Goal: Task Accomplishment & Management: Manage account settings

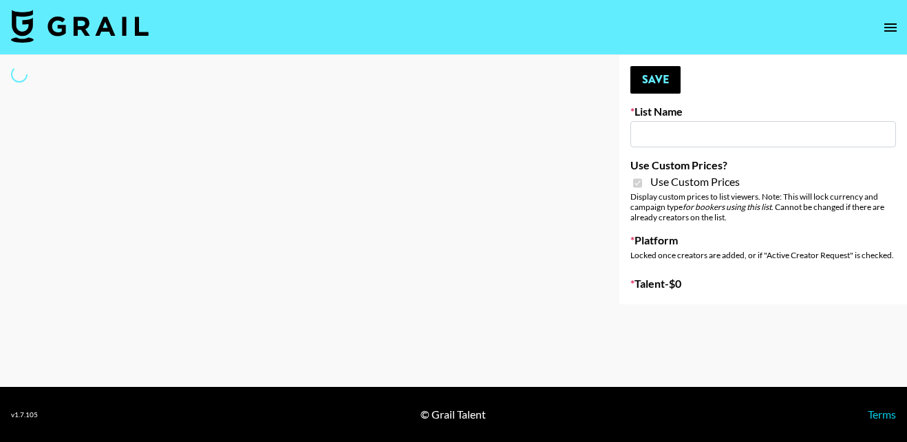
type input "Pretti Make-Up AI Assistant"
checkbox input "true"
select select "Brand"
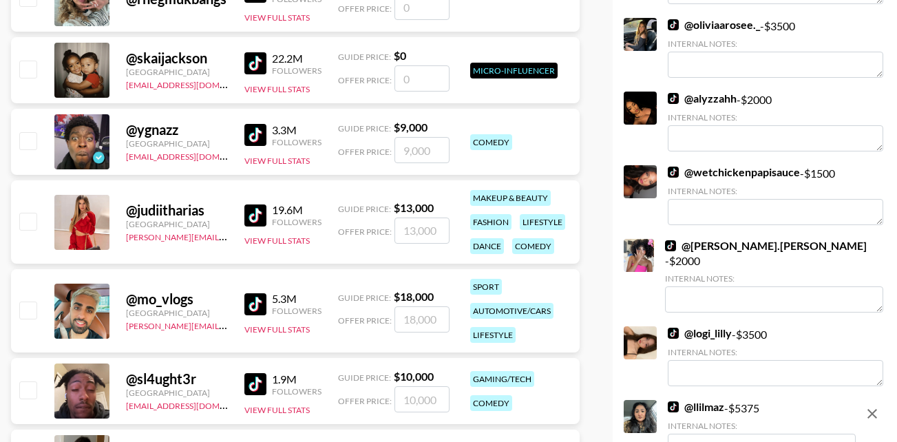
scroll to position [3793, 0]
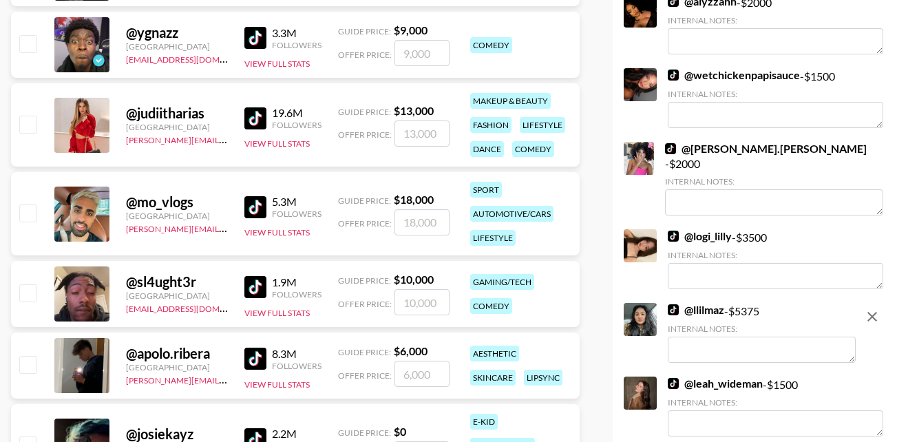
click at [728, 338] on textarea at bounding box center [762, 350] width 188 height 26
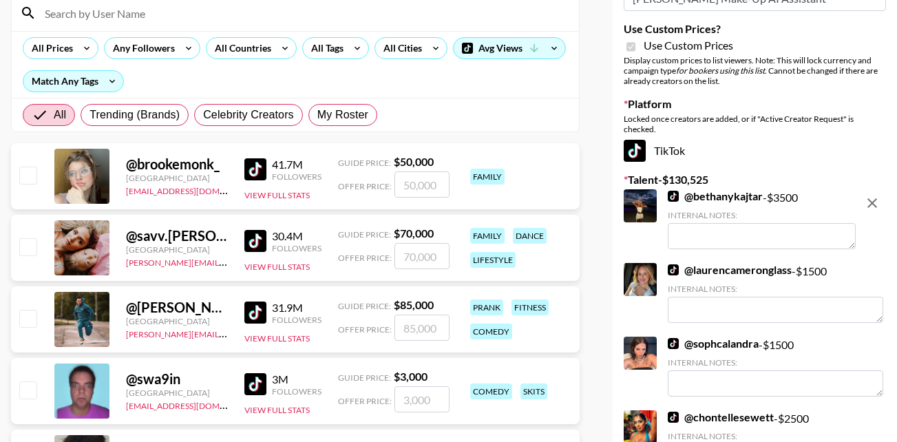
scroll to position [0, 0]
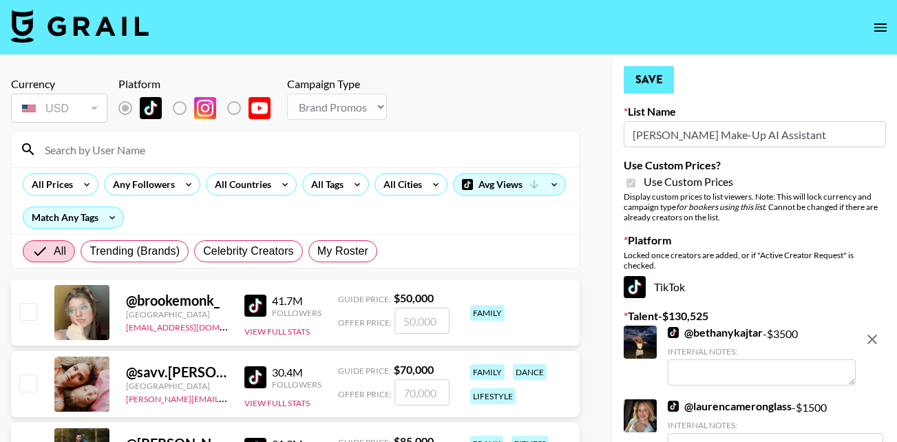
type textarea "She will accept $3500"
click at [652, 79] on button "Save" at bounding box center [649, 80] width 50 height 28
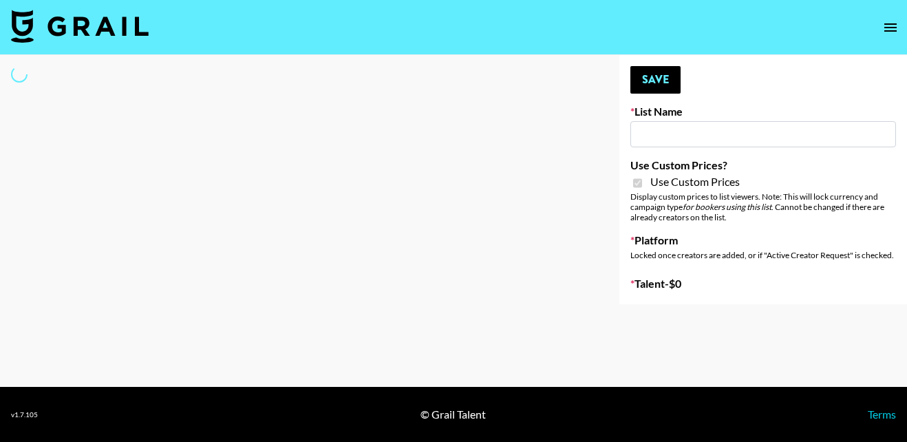
select select "Brand"
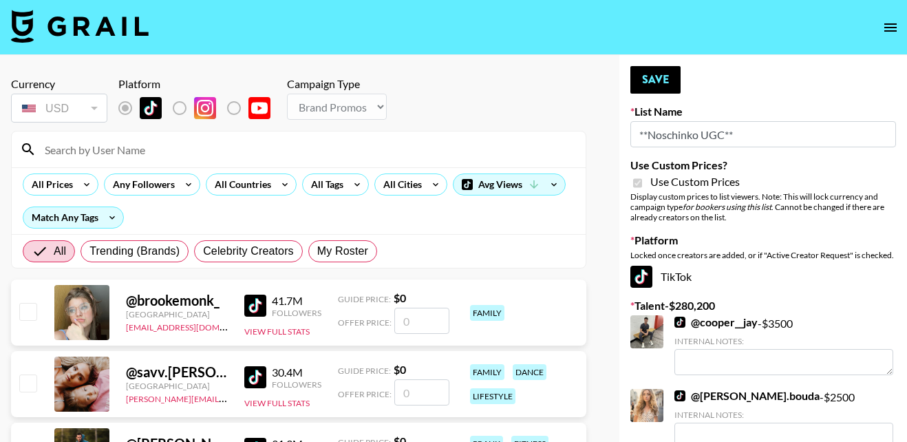
type input "**Noschinko UGC**"
checkbox input "true"
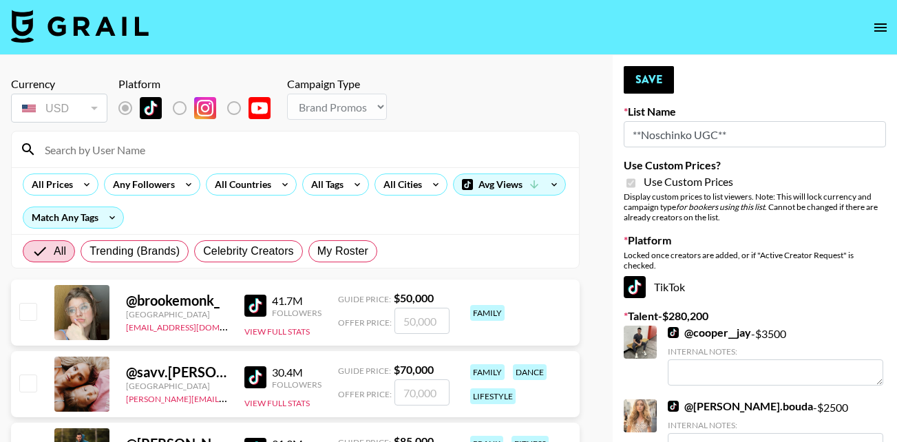
click at [125, 150] on input at bounding box center [303, 149] width 534 height 22
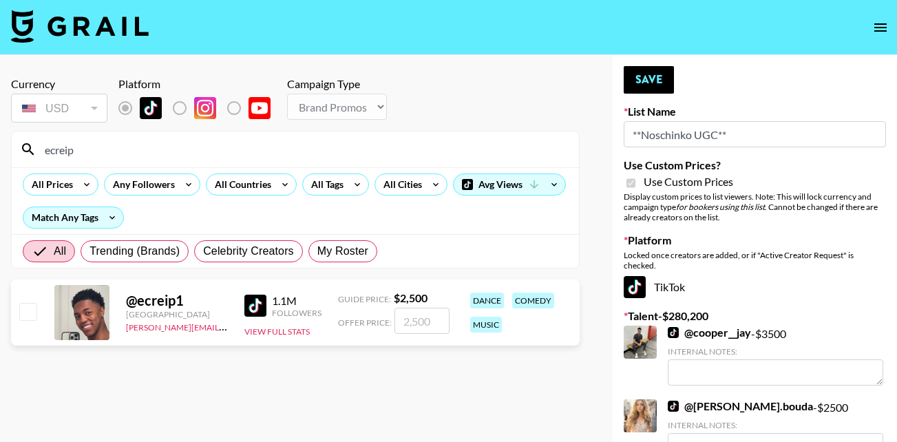
type input "ecreip"
click at [22, 306] on input "checkbox" at bounding box center [27, 311] width 17 height 17
checkbox input "true"
type input "2500"
click at [650, 76] on button "Save" at bounding box center [649, 80] width 50 height 28
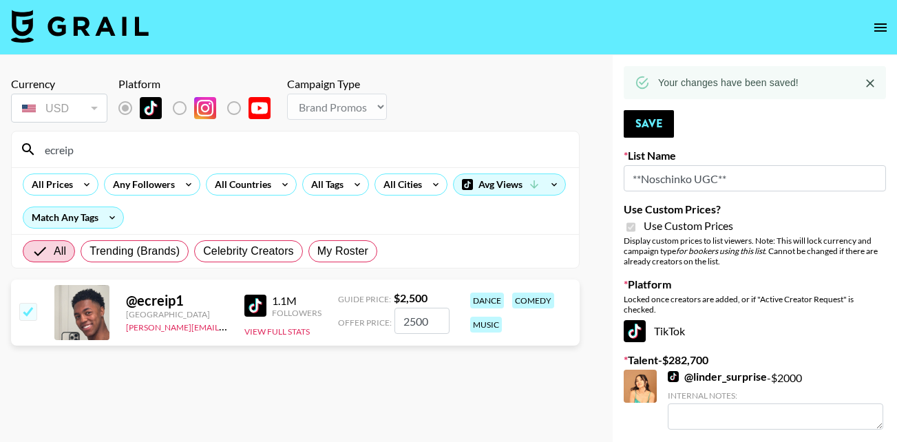
click at [191, 148] on input "ecreip" at bounding box center [303, 149] width 534 height 22
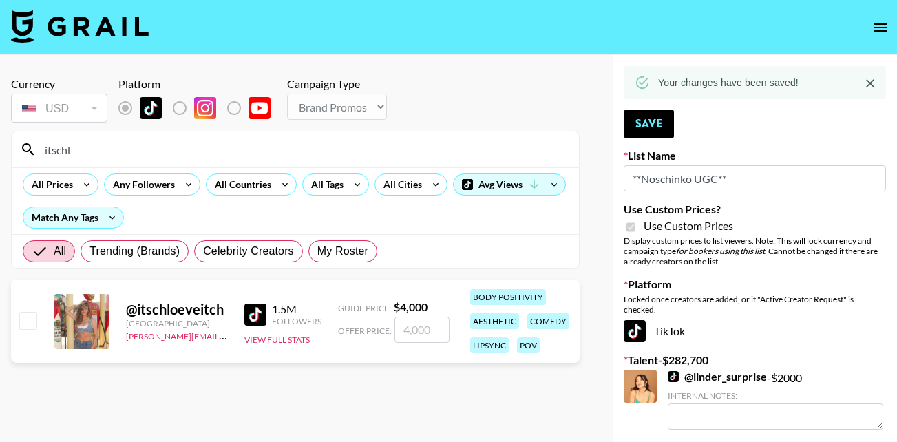
type input "itschl"
click at [28, 317] on input "checkbox" at bounding box center [27, 320] width 17 height 17
checkbox input "true"
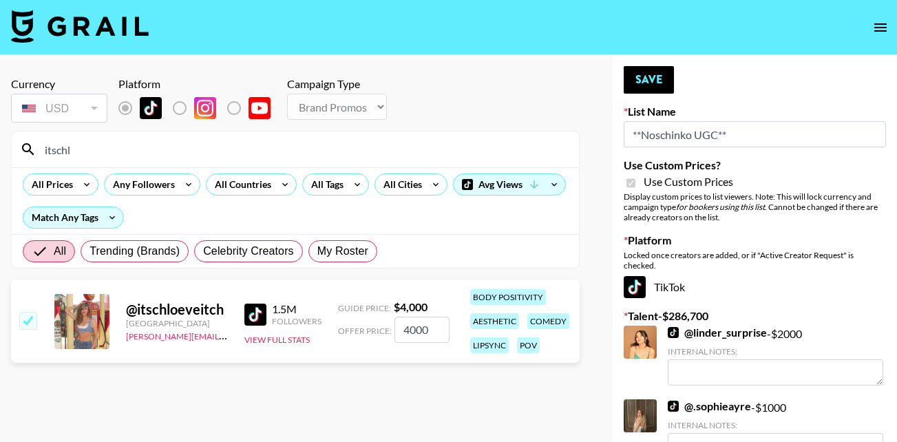
click at [415, 331] on input "4000" at bounding box center [421, 330] width 55 height 26
type input "400"
checkbox input "false"
type input "3"
checkbox input "true"
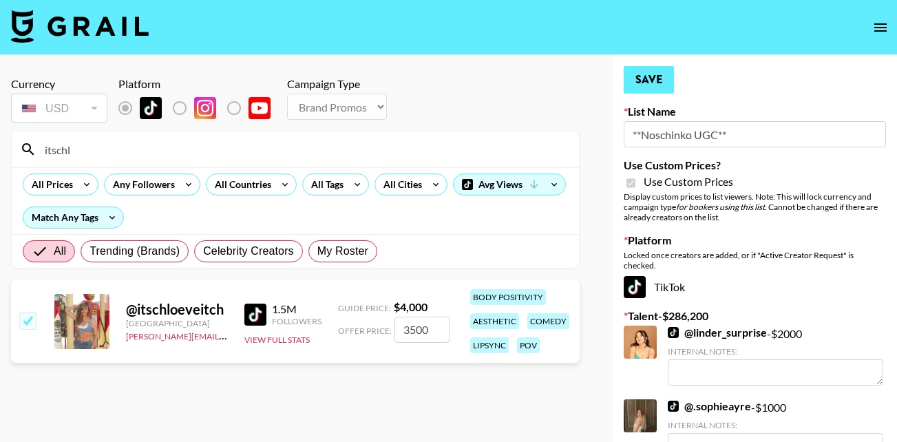
type input "3500"
click at [644, 75] on button "Save" at bounding box center [649, 80] width 50 height 28
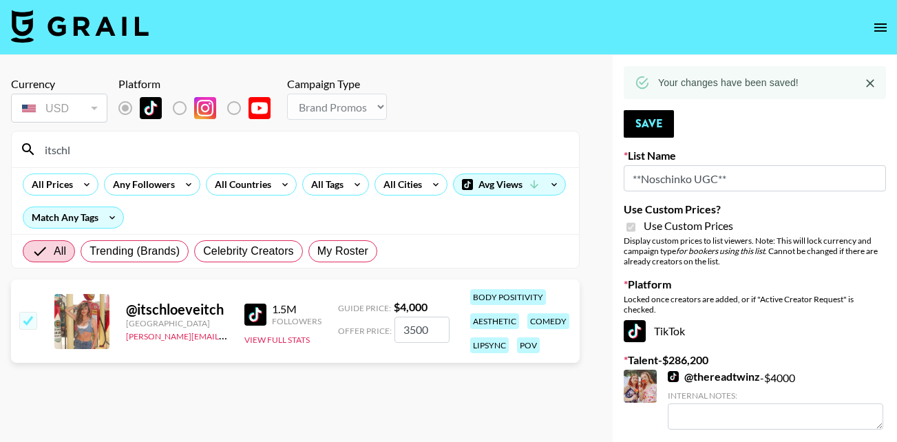
click at [76, 153] on input "itschl" at bounding box center [303, 149] width 534 height 22
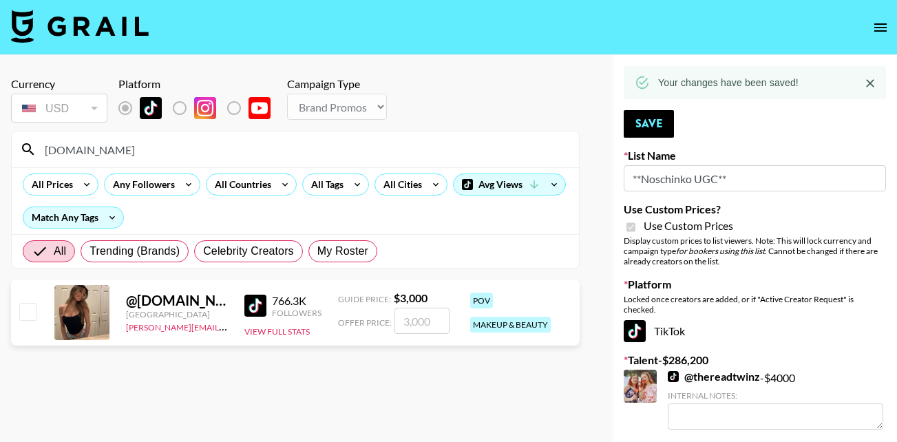
type input "rachie.love"
click at [25, 310] on input "checkbox" at bounding box center [27, 311] width 17 height 17
checkbox input "true"
type input "3000"
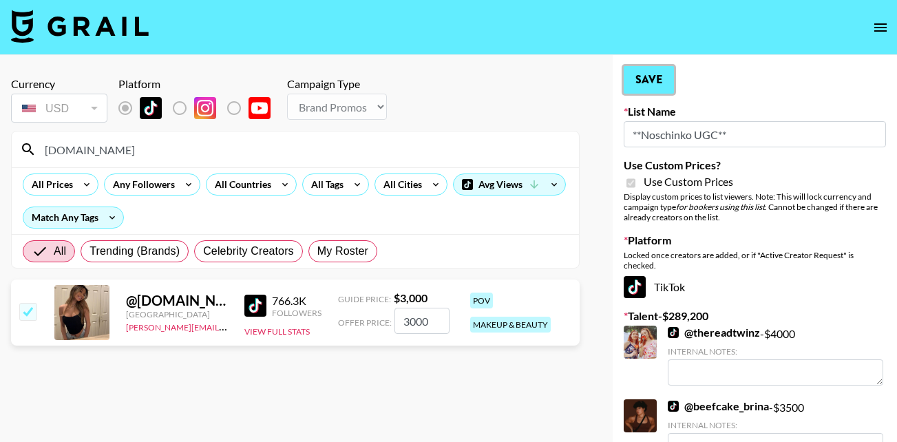
click at [653, 81] on button "Save" at bounding box center [649, 80] width 50 height 28
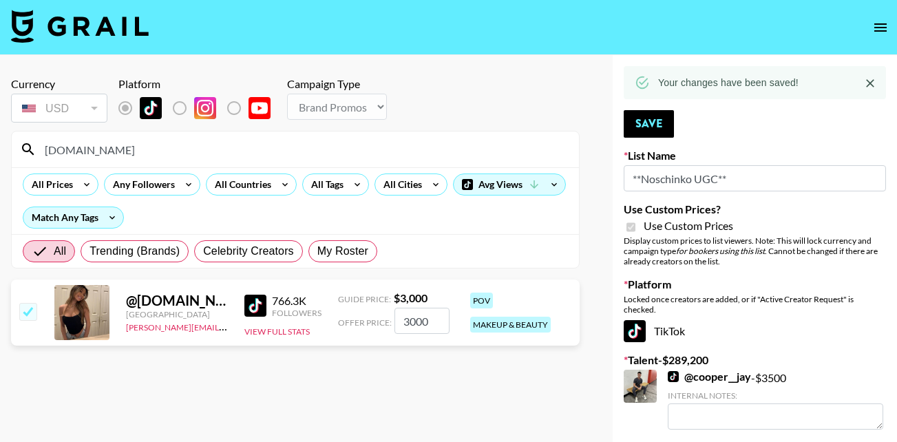
click at [107, 151] on input "rachie.love" at bounding box center [303, 149] width 534 height 22
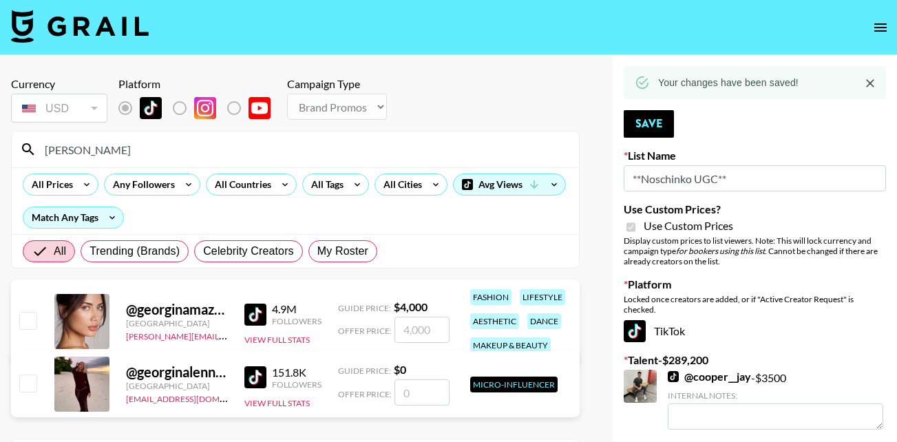
type input "georgina"
click at [28, 315] on input "checkbox" at bounding box center [27, 320] width 17 height 17
checkbox input "true"
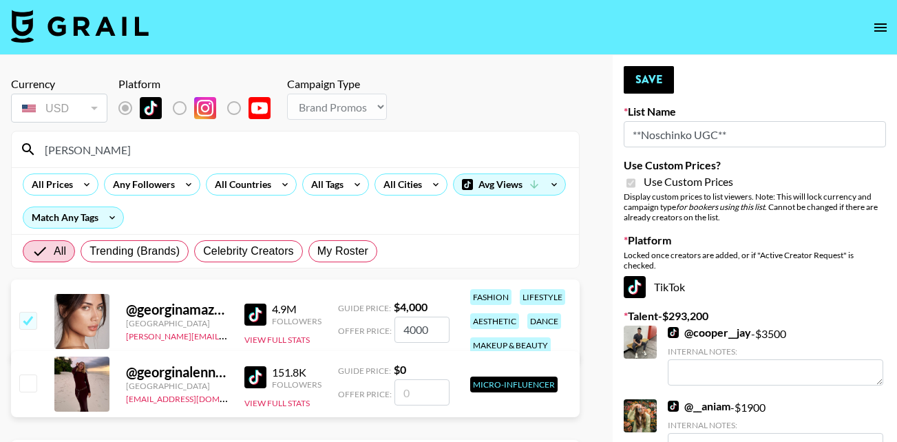
click at [414, 332] on input "4000" at bounding box center [421, 330] width 55 height 26
type input "4000"
click at [638, 85] on button "Save" at bounding box center [649, 80] width 50 height 28
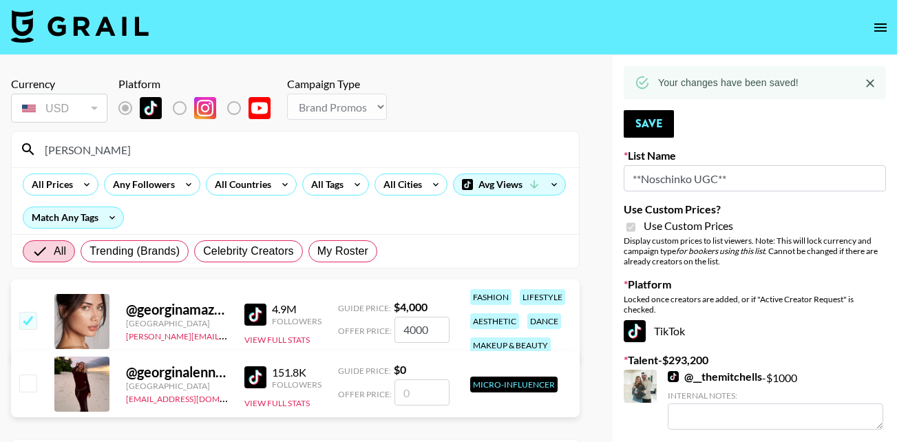
click at [87, 150] on input "georgina" at bounding box center [303, 149] width 534 height 22
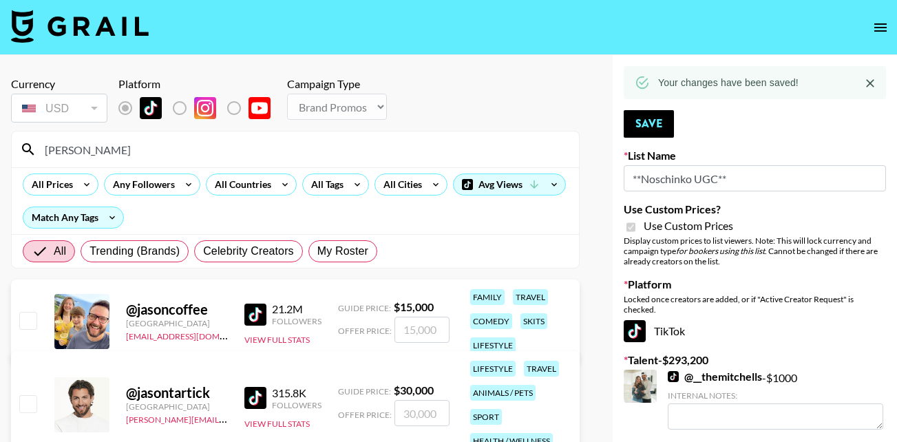
type input "jason"
click at [28, 408] on input "checkbox" at bounding box center [27, 403] width 17 height 17
checkbox input "true"
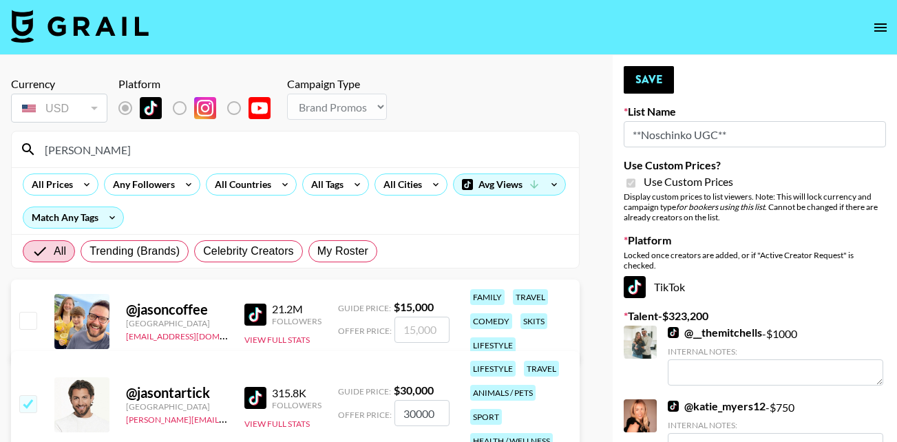
click at [438, 415] on input "30000" at bounding box center [421, 413] width 55 height 26
type input "5000"
click at [648, 83] on button "Save" at bounding box center [649, 80] width 50 height 28
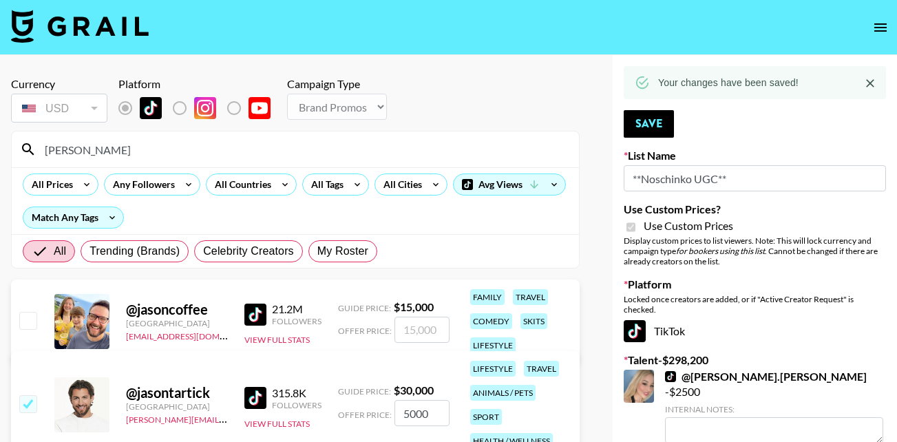
click at [78, 149] on input "jason" at bounding box center [303, 149] width 534 height 22
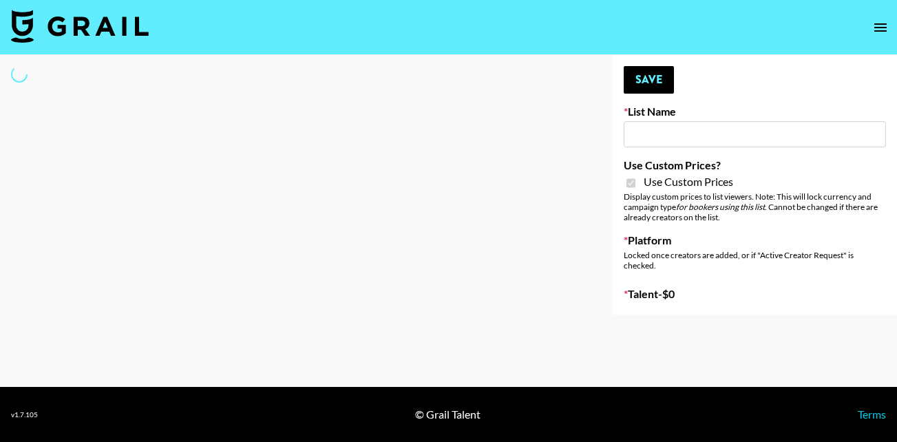
type input "LISEN Watch"
checkbox input "true"
select select "Brand"
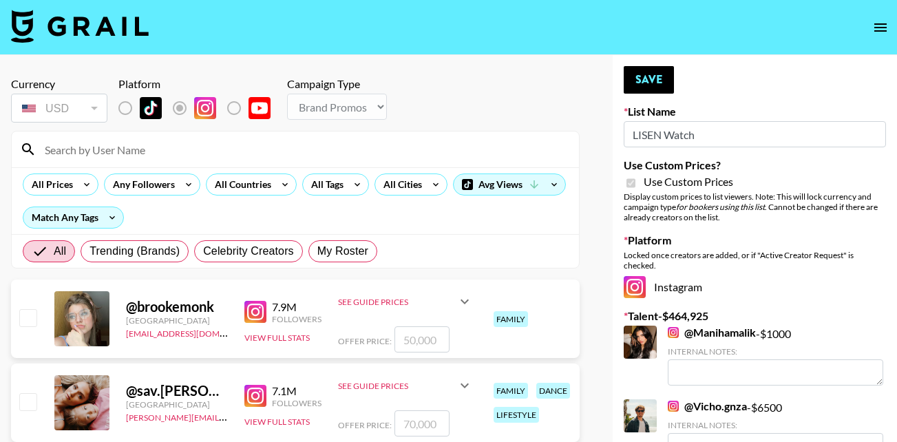
click at [91, 153] on input at bounding box center [303, 149] width 534 height 22
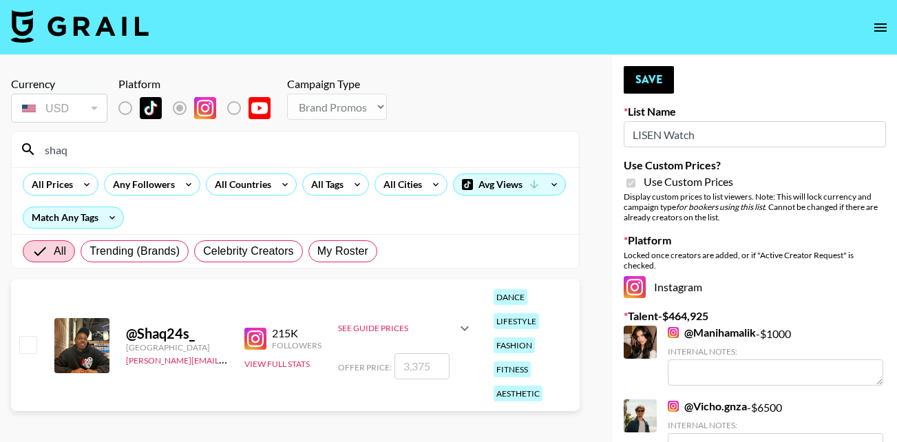
type input "shaq"
click at [30, 346] on input "checkbox" at bounding box center [27, 344] width 17 height 17
checkbox input "true"
click at [427, 365] on input "3375" at bounding box center [421, 366] width 55 height 26
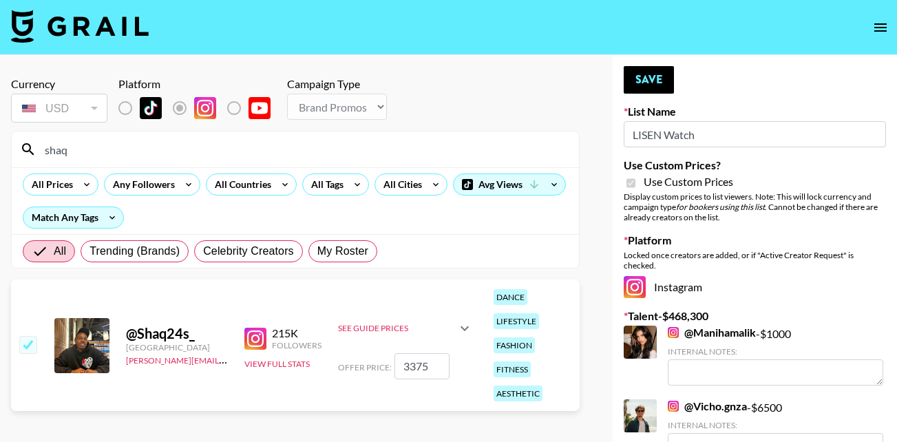
click at [427, 365] on input "3375" at bounding box center [421, 366] width 55 height 26
type input "4000"
click at [644, 76] on button "Save" at bounding box center [649, 80] width 50 height 28
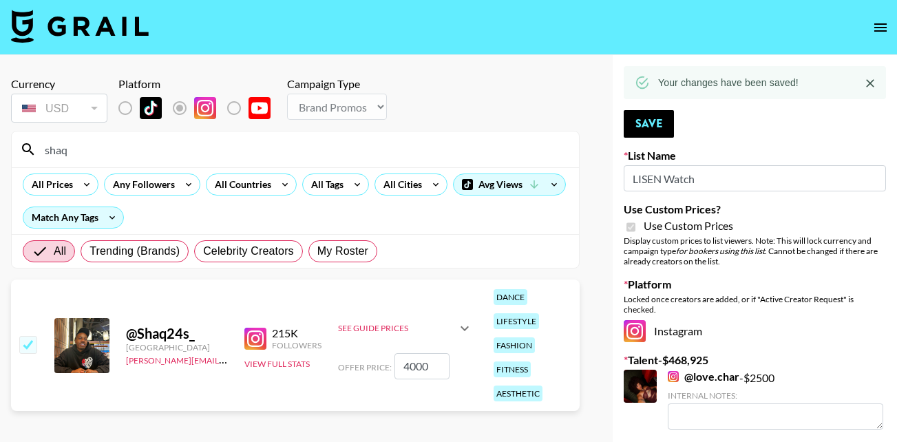
click at [114, 158] on input "shaq" at bounding box center [303, 149] width 534 height 22
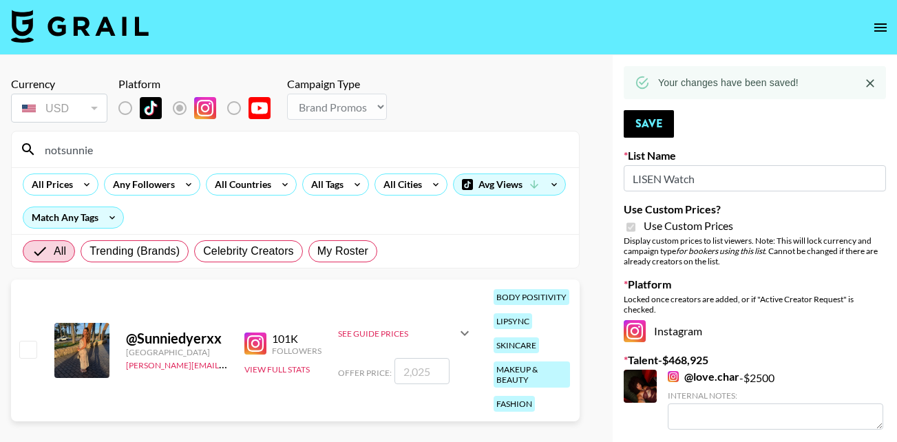
type input "notsunnie"
click at [20, 341] on input "checkbox" at bounding box center [27, 349] width 17 height 17
checkbox input "true"
type input "2025"
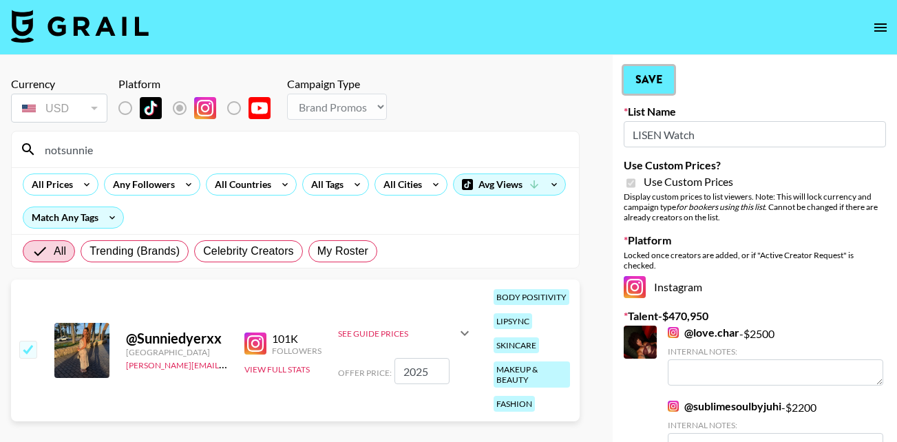
click at [644, 76] on button "Save" at bounding box center [649, 80] width 50 height 28
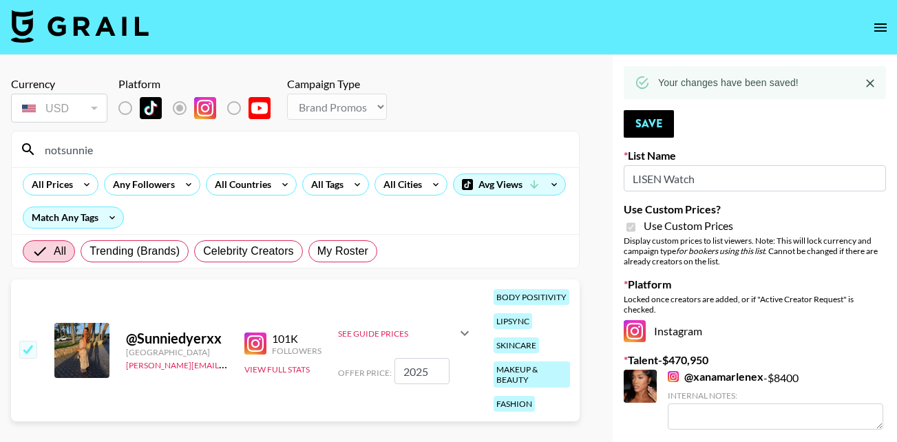
click at [105, 147] on input "notsunnie" at bounding box center [303, 149] width 534 height 22
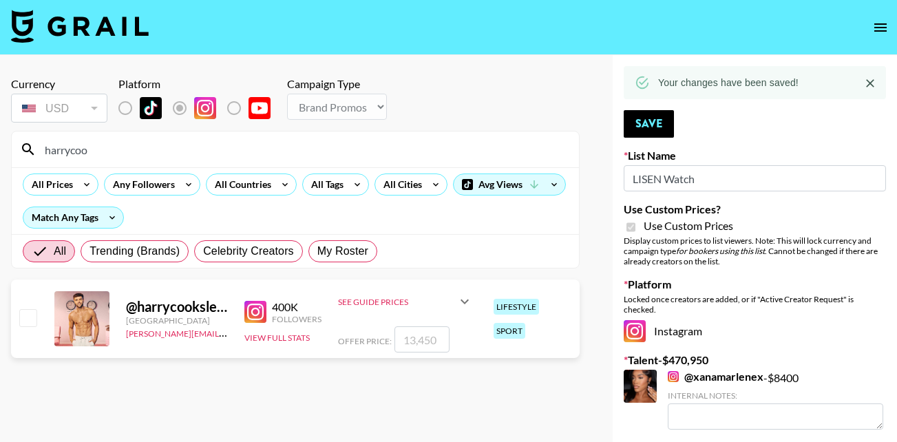
type input "harrycoo"
click at [24, 321] on input "checkbox" at bounding box center [27, 317] width 17 height 17
checkbox input "true"
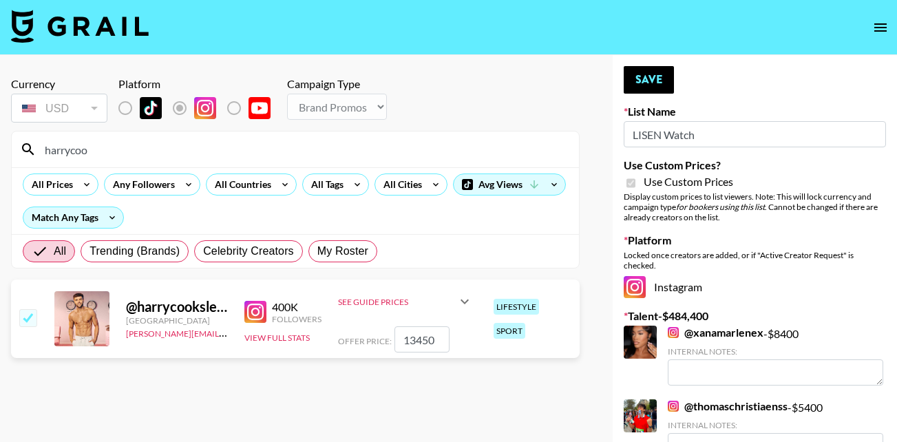
click at [445, 337] on input "13450" at bounding box center [421, 339] width 55 height 26
type input "1"
checkbox input "false"
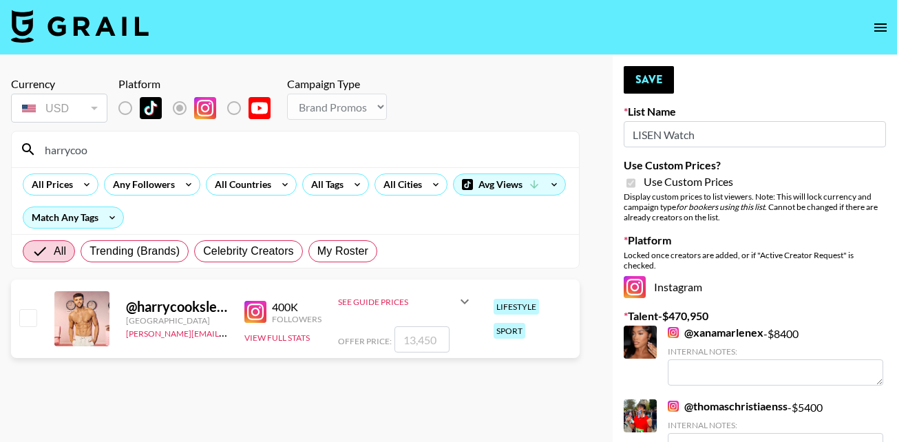
type input "8"
checkbox input "true"
type input "8000"
click at [654, 80] on button "Save" at bounding box center [649, 80] width 50 height 28
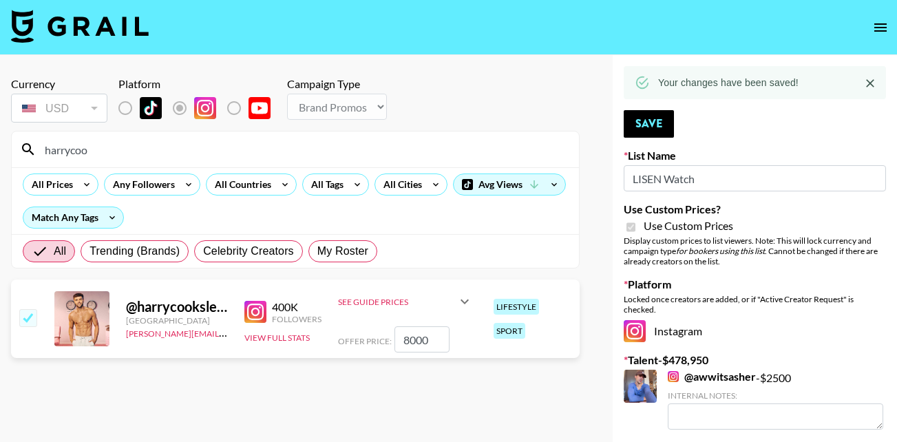
click at [99, 147] on input "harrycoo" at bounding box center [303, 149] width 534 height 22
click at [130, 147] on input "harrycoo" at bounding box center [303, 149] width 534 height 22
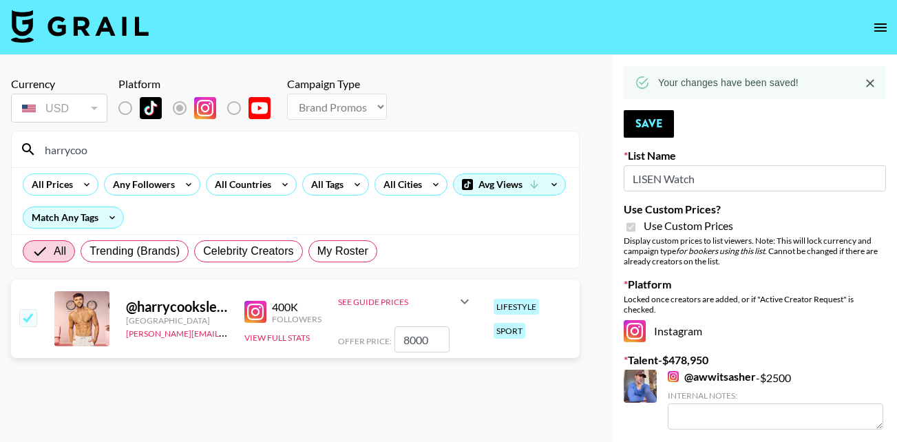
click at [64, 151] on input "harrycoo" at bounding box center [303, 149] width 534 height 22
click at [39, 156] on input "harrycoo" at bounding box center [303, 149] width 534 height 22
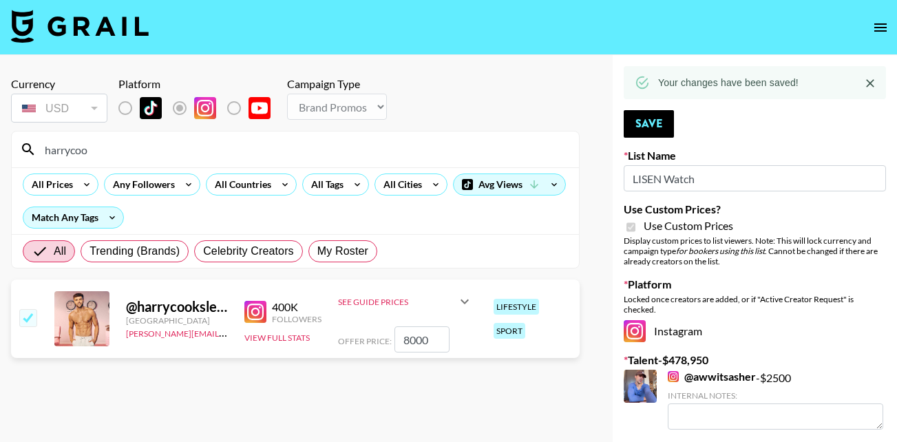
drag, startPoint x: 39, startPoint y: 156, endPoint x: 265, endPoint y: 172, distance: 227.1
click at [265, 172] on section "harrycoo All Prices Any Followers All Countries All Tags All Cities Avg Views M…" at bounding box center [295, 200] width 569 height 138
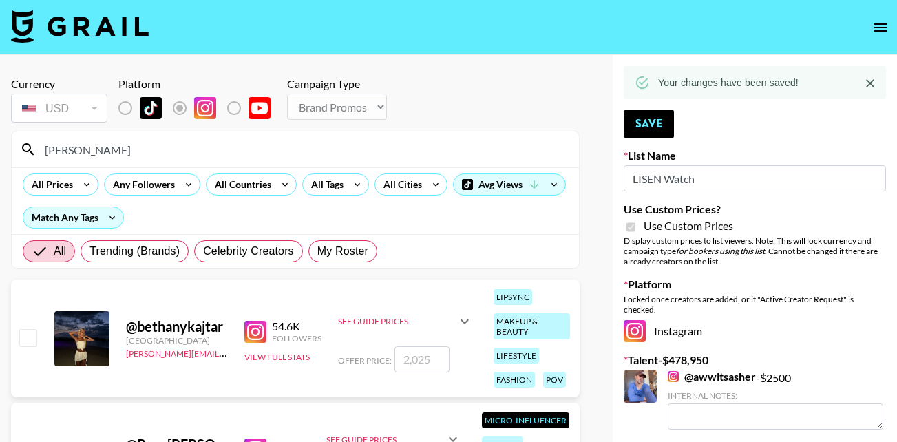
type input "bethany"
click at [30, 341] on input "checkbox" at bounding box center [27, 337] width 17 height 17
checkbox input "true"
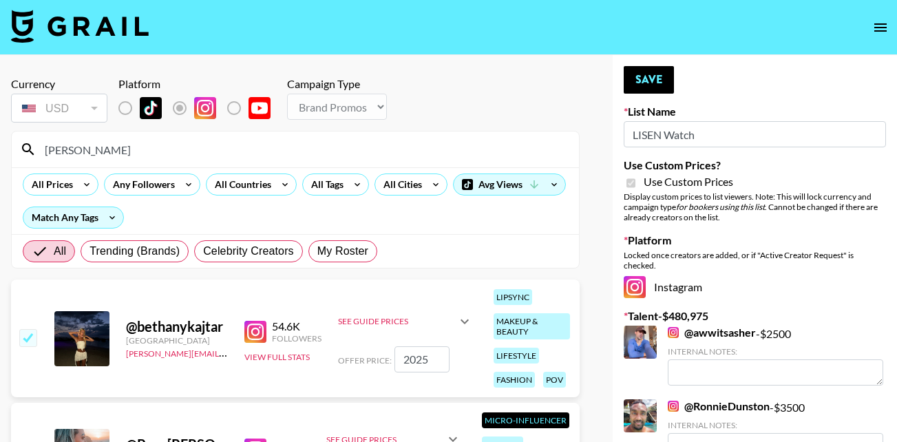
click at [438, 354] on input "2025" at bounding box center [421, 359] width 55 height 26
type input "3500"
click at [639, 76] on button "Save" at bounding box center [649, 80] width 50 height 28
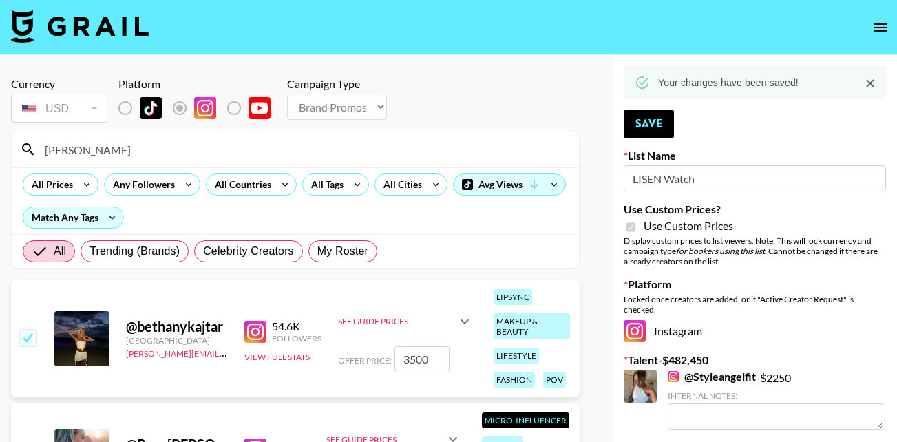
click at [96, 149] on input "bethany" at bounding box center [303, 149] width 534 height 22
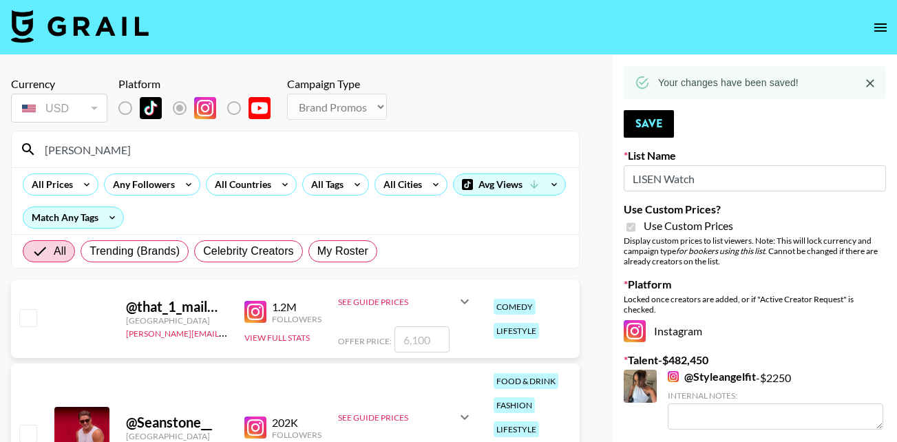
scroll to position [112, 0]
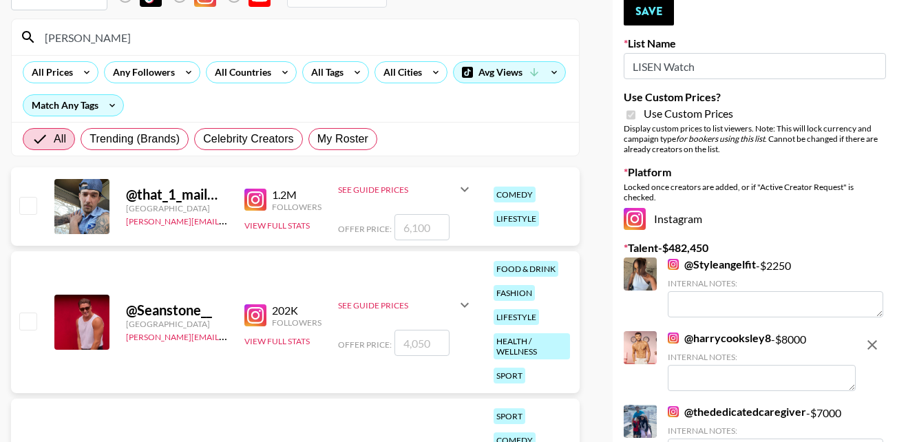
type input "sean"
click at [30, 315] on input "checkbox" at bounding box center [27, 320] width 17 height 17
checkbox input "true"
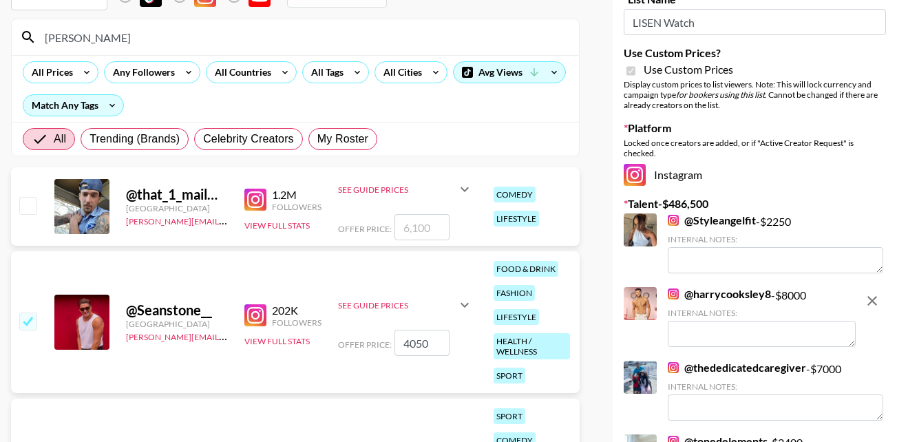
click at [440, 348] on input "4050" at bounding box center [421, 343] width 55 height 26
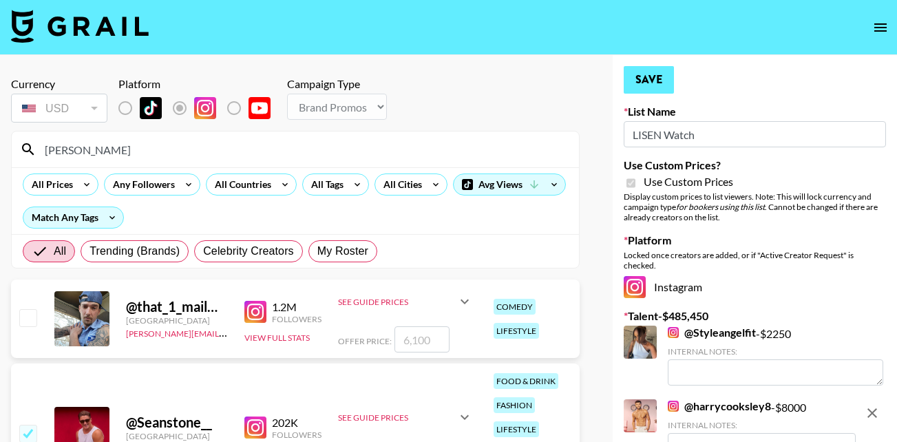
type input "3000"
click at [642, 81] on button "Save" at bounding box center [649, 80] width 50 height 28
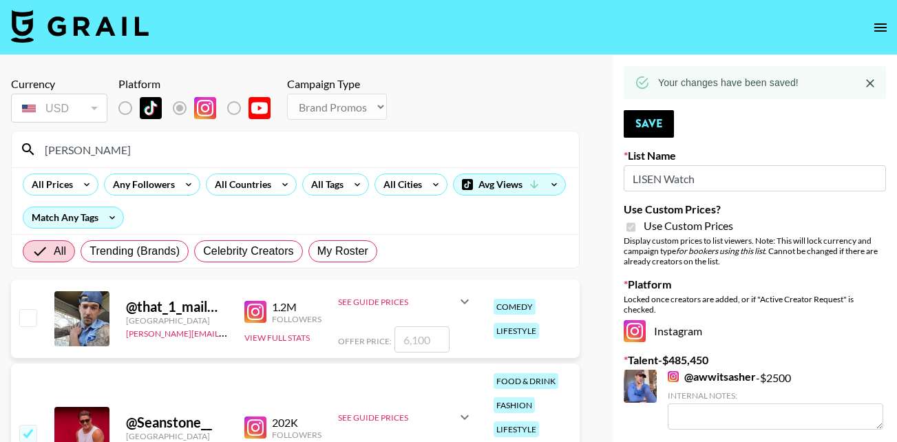
click at [73, 150] on input "sean" at bounding box center [303, 149] width 534 height 22
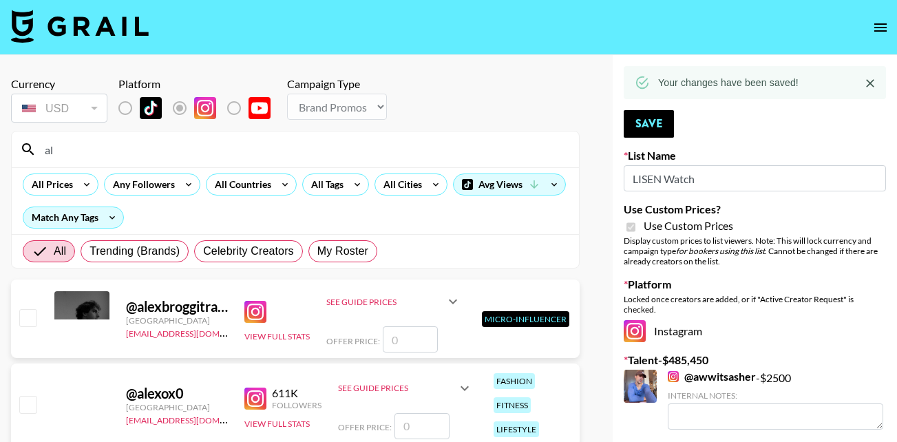
type input "a"
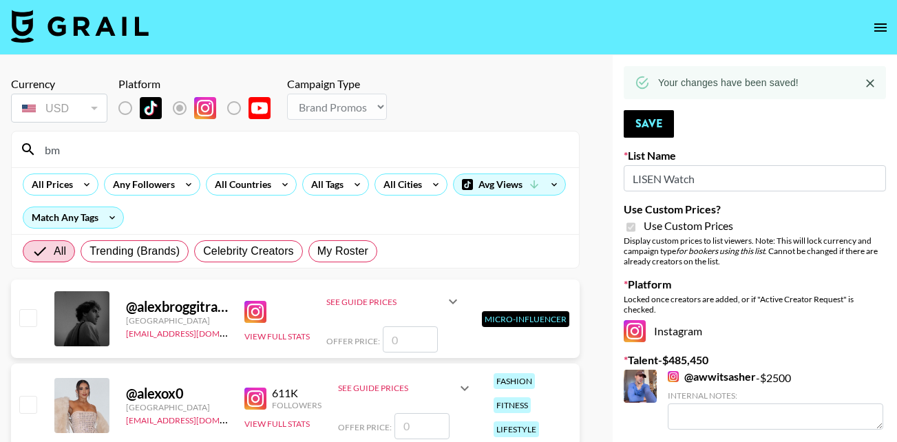
type input "b"
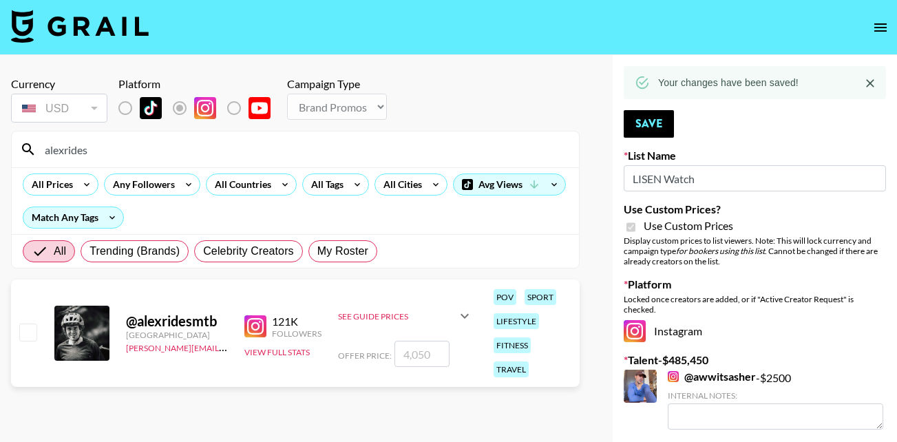
type input "alexrides"
click at [30, 331] on input "checkbox" at bounding box center [27, 332] width 17 height 17
checkbox input "true"
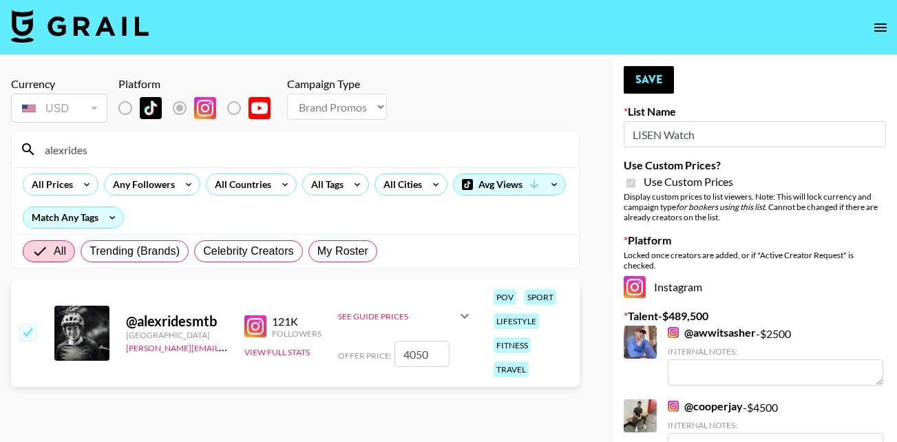
click at [441, 358] on input "4050" at bounding box center [421, 354] width 55 height 26
type input "2500"
click at [643, 82] on button "Save" at bounding box center [649, 80] width 50 height 28
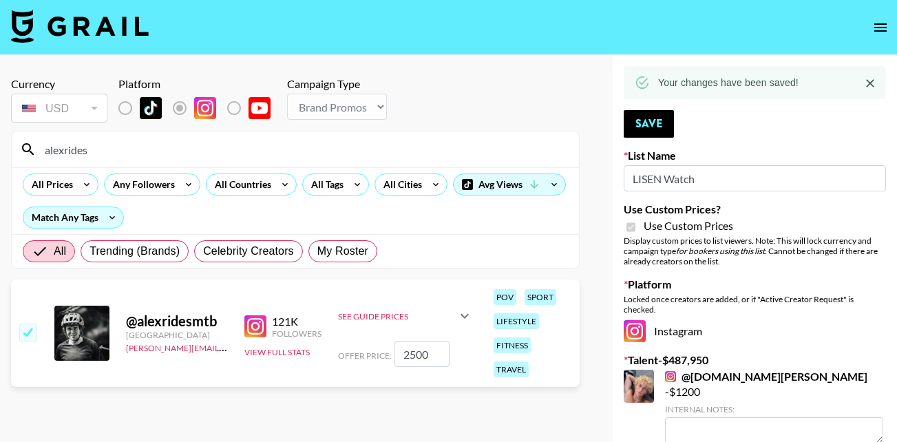
click at [94, 153] on input "alexrides" at bounding box center [303, 149] width 534 height 22
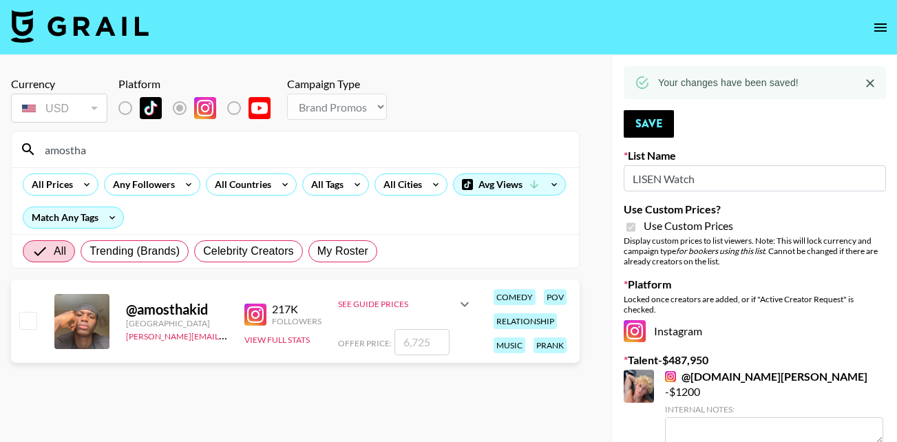
type input "amostha"
click at [21, 318] on input "checkbox" at bounding box center [27, 320] width 17 height 17
checkbox input "true"
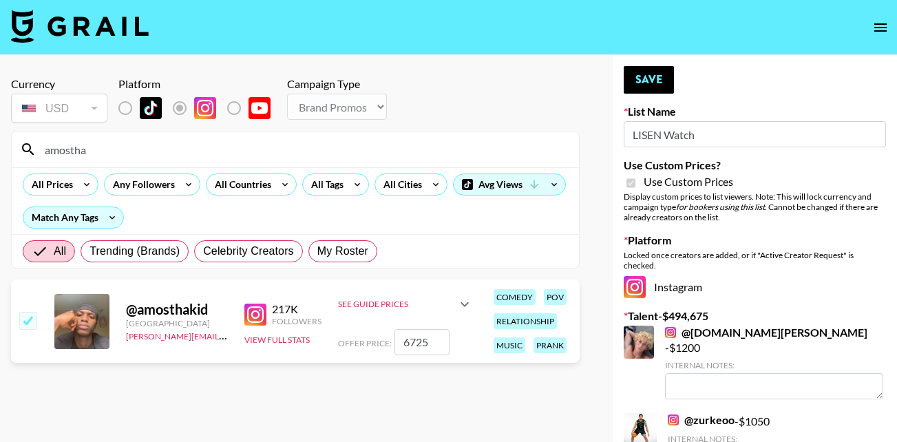
click at [437, 337] on input "6725" at bounding box center [421, 342] width 55 height 26
type input "4000"
click at [647, 76] on button "Save" at bounding box center [649, 80] width 50 height 28
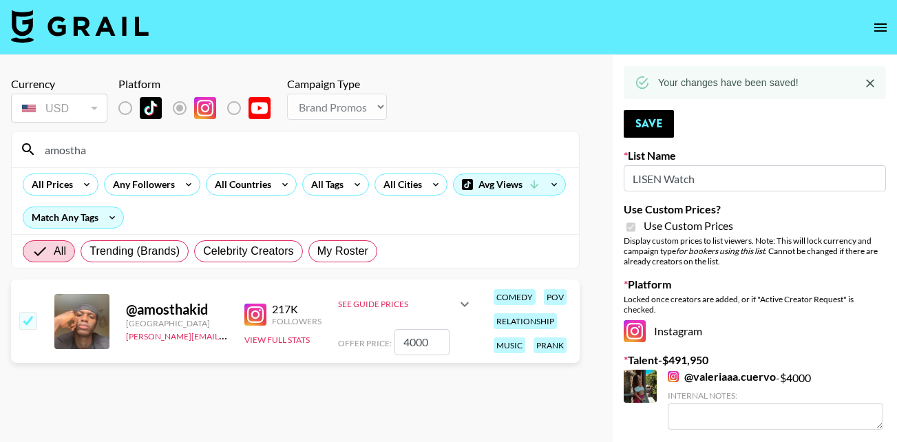
click at [102, 149] on input "amostha" at bounding box center [303, 149] width 534 height 22
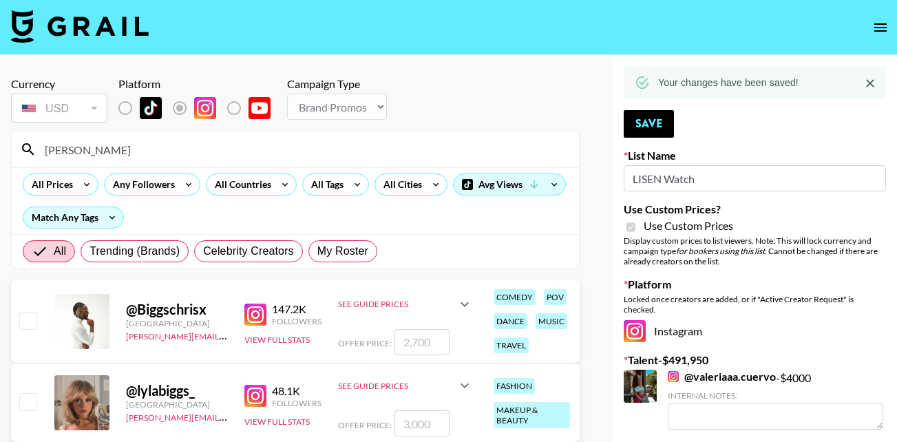
type input "biggs"
click at [28, 320] on input "checkbox" at bounding box center [27, 320] width 17 height 17
checkbox input "true"
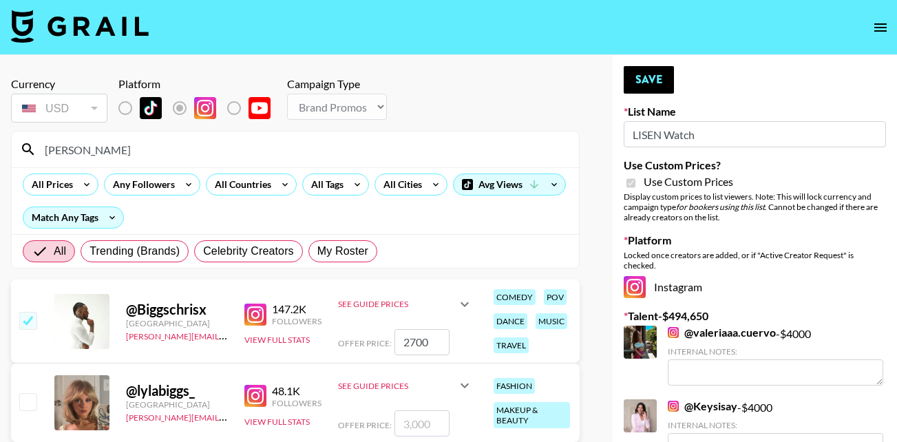
click at [430, 346] on input "2700" at bounding box center [421, 342] width 55 height 26
type input "2500"
click at [651, 78] on button "Save" at bounding box center [649, 80] width 50 height 28
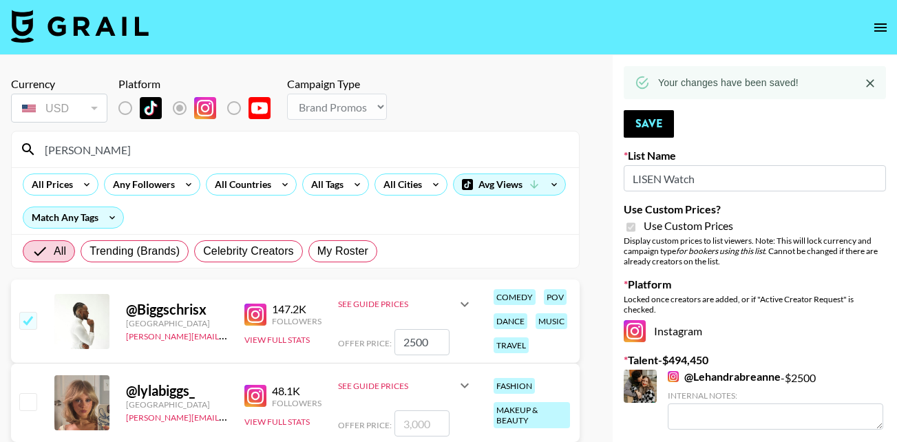
click at [80, 144] on input "biggs" at bounding box center [303, 149] width 534 height 22
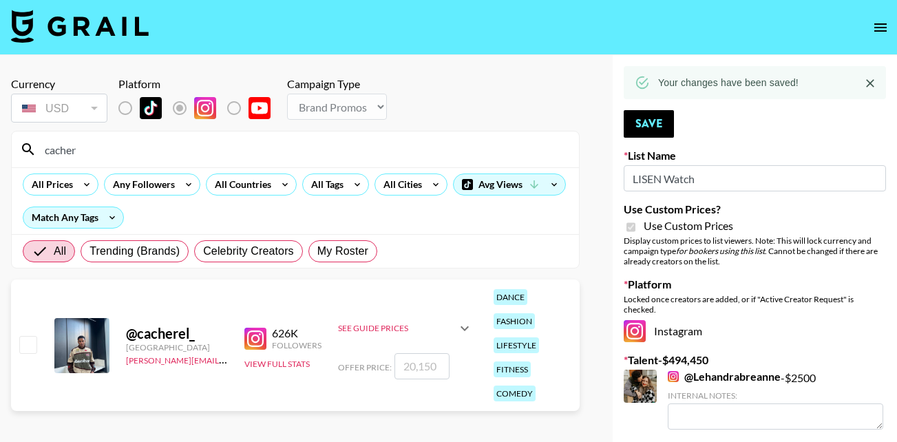
type input "cacher"
click at [25, 346] on input "checkbox" at bounding box center [27, 344] width 17 height 17
checkbox input "true"
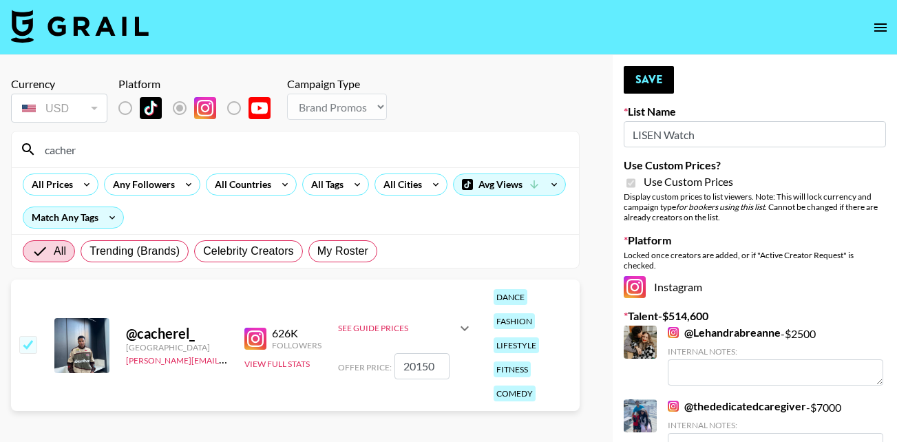
click at [434, 366] on input "20150" at bounding box center [421, 366] width 55 height 26
type input "8000"
click at [637, 76] on button "Save" at bounding box center [649, 80] width 50 height 28
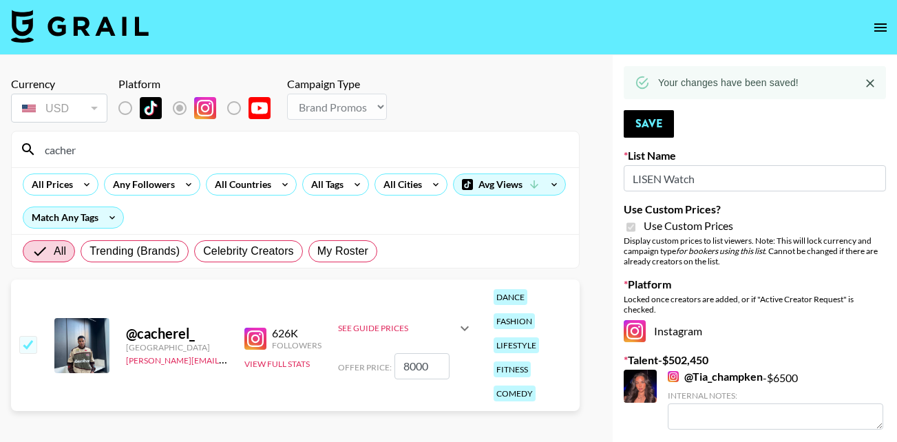
click at [80, 153] on input "cacher" at bounding box center [303, 149] width 534 height 22
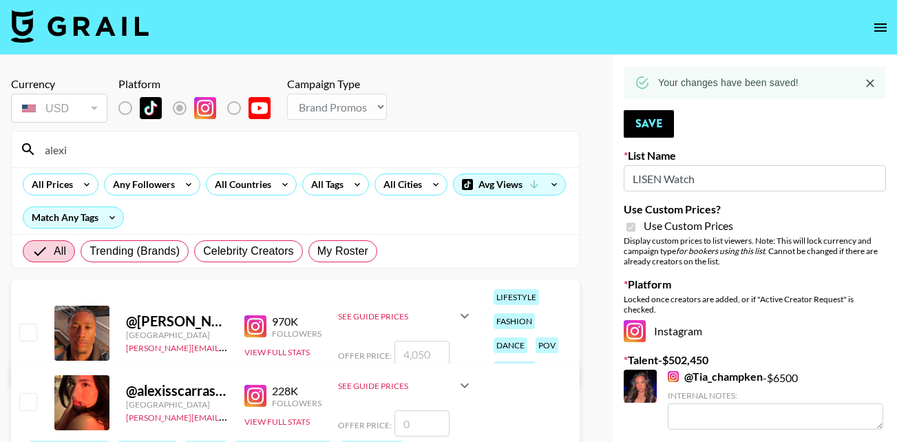
type input "alexi"
click at [28, 334] on input "checkbox" at bounding box center [27, 332] width 17 height 17
checkbox input "true"
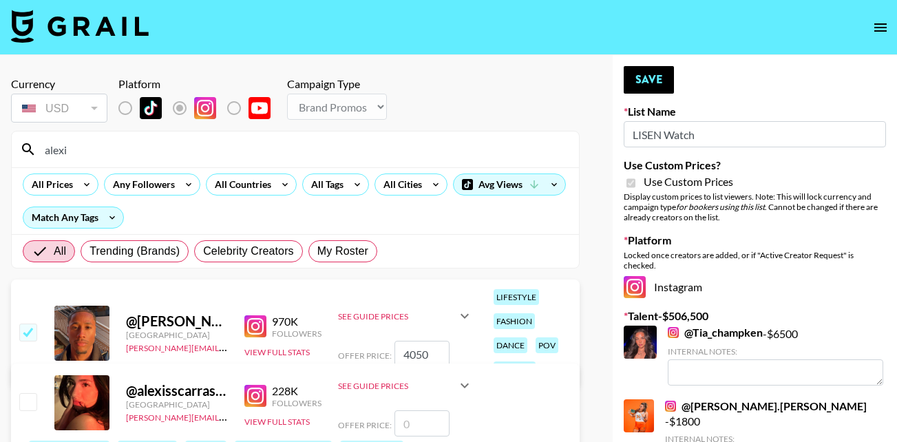
click at [438, 357] on input "4050" at bounding box center [421, 354] width 55 height 26
type input "4000"
click at [655, 80] on button "Save" at bounding box center [649, 80] width 50 height 28
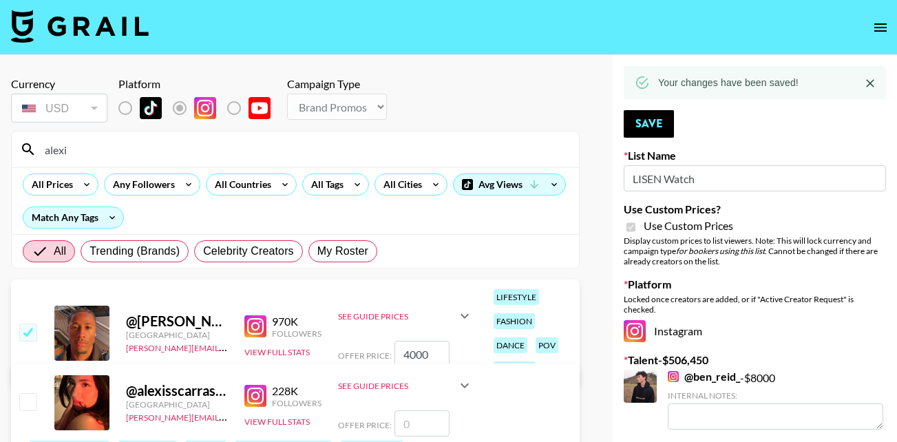
click at [85, 144] on input "alexi" at bounding box center [303, 149] width 534 height 22
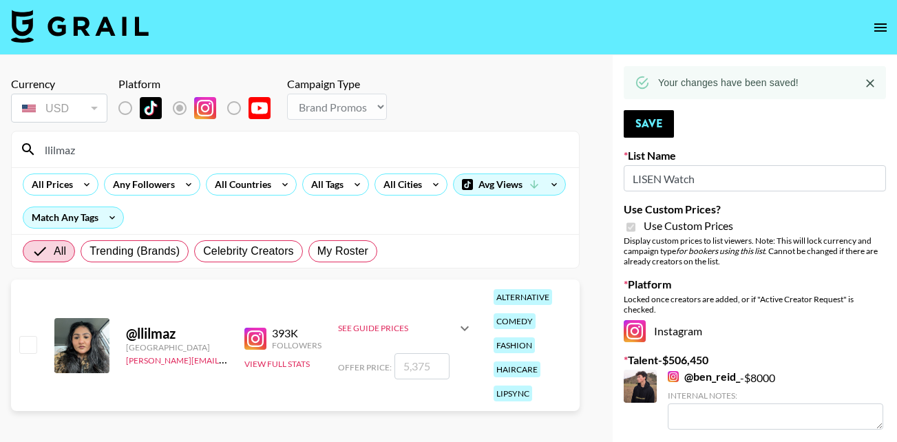
type input "llilmaz"
click at [23, 343] on input "checkbox" at bounding box center [27, 344] width 17 height 17
checkbox input "true"
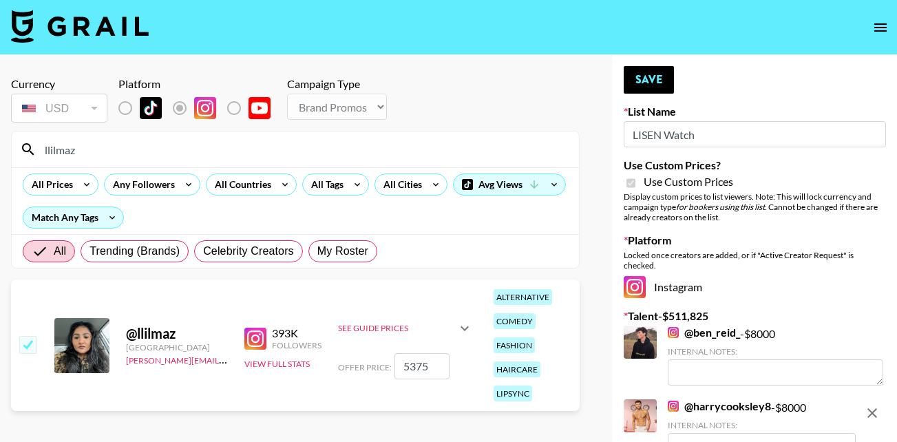
click at [432, 372] on input "5375" at bounding box center [421, 366] width 55 height 26
type input "4"
checkbox input "false"
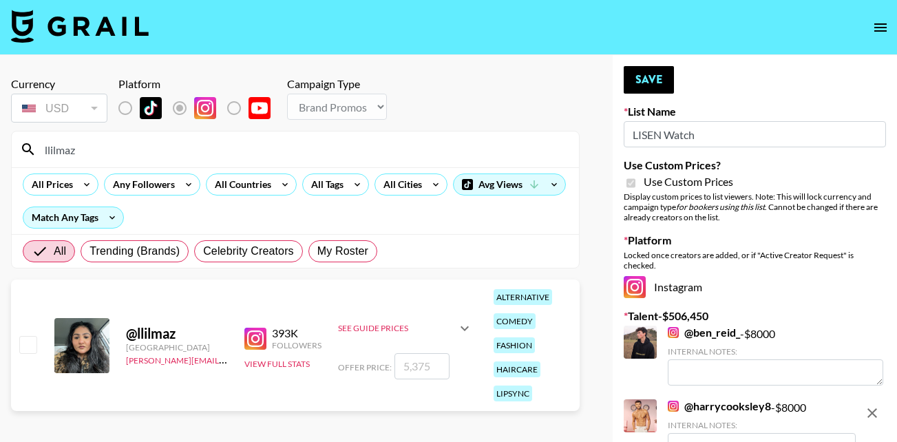
type input "5"
checkbox input "true"
type input "5000"
click at [644, 72] on button "Save" at bounding box center [649, 80] width 50 height 28
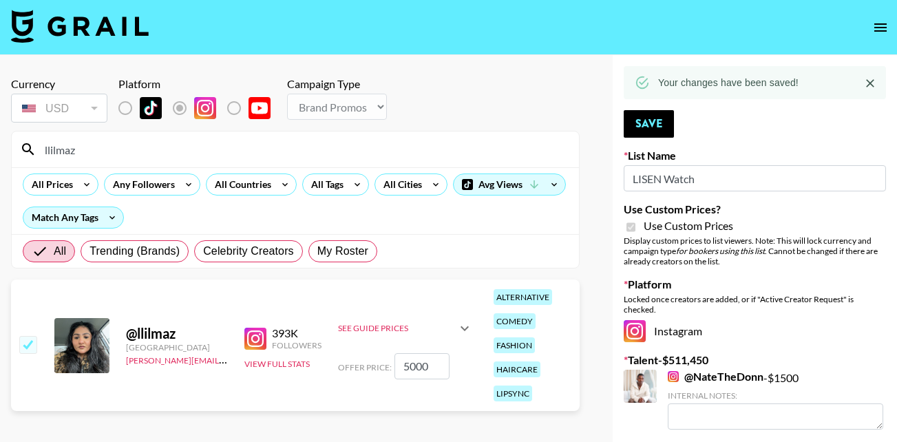
click at [88, 145] on input "llilmaz" at bounding box center [303, 149] width 534 height 22
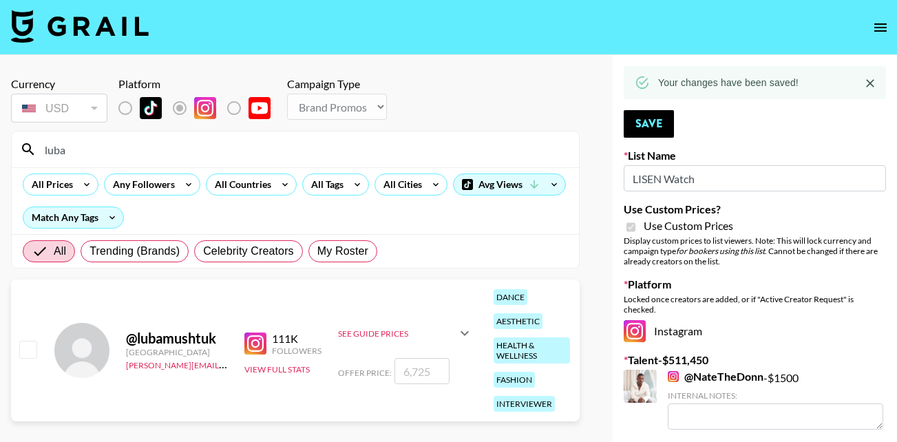
type input "luba"
click at [28, 357] on input "checkbox" at bounding box center [27, 349] width 17 height 17
checkbox input "true"
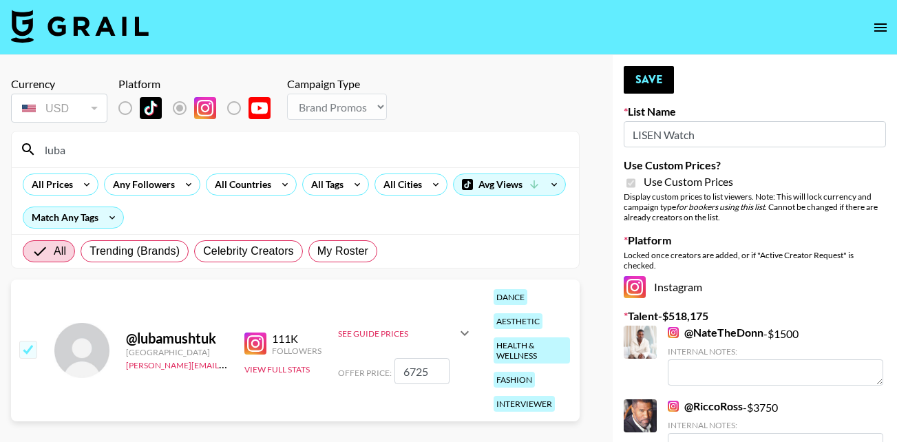
click at [435, 370] on input "6725" at bounding box center [421, 371] width 55 height 26
type input "5000"
click at [647, 75] on button "Save" at bounding box center [649, 80] width 50 height 28
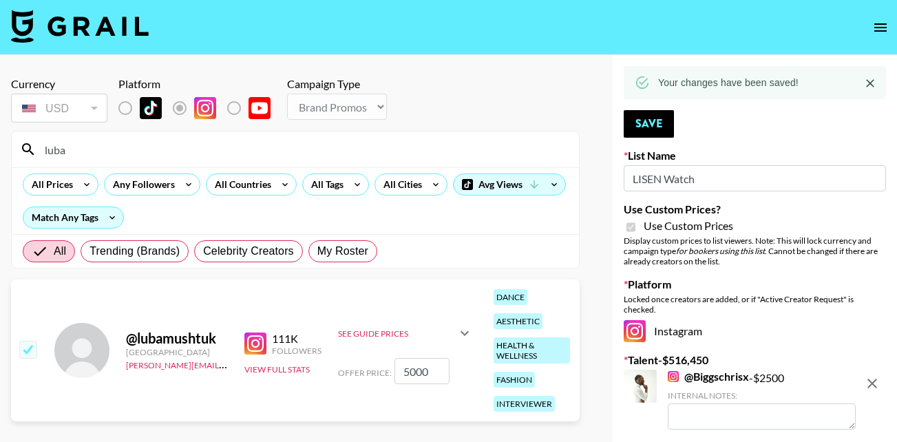
click at [84, 152] on input "luba" at bounding box center [303, 149] width 534 height 22
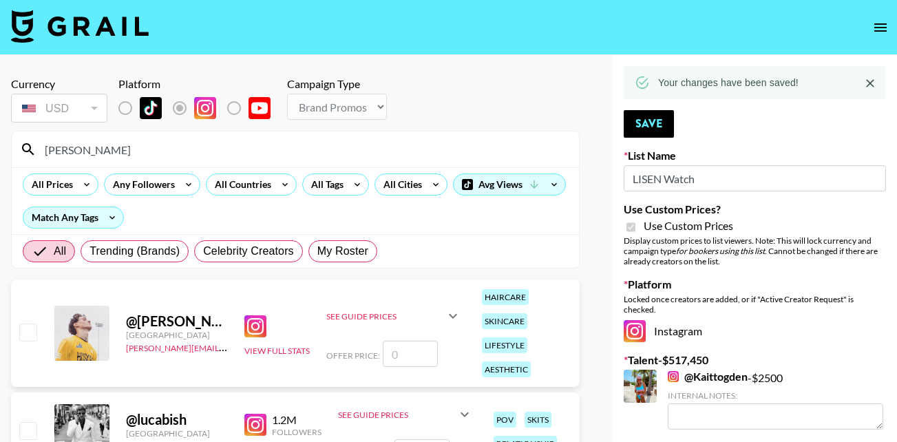
scroll to position [153, 0]
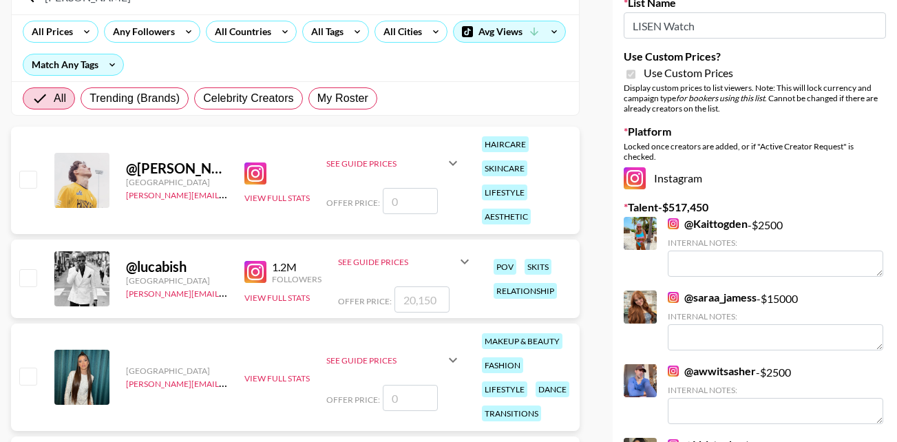
type input "luca"
click at [21, 277] on input "checkbox" at bounding box center [27, 277] width 17 height 17
checkbox input "true"
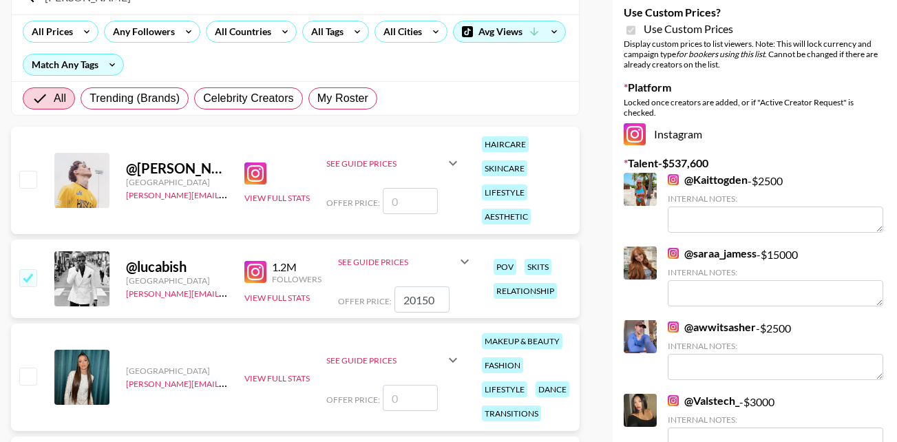
click at [438, 301] on input "20150" at bounding box center [421, 299] width 55 height 26
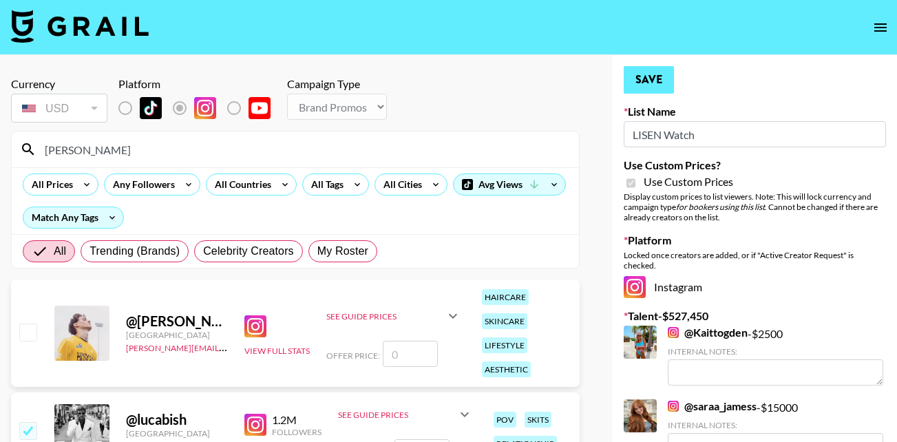
type input "10000"
click at [644, 78] on button "Save" at bounding box center [649, 80] width 50 height 28
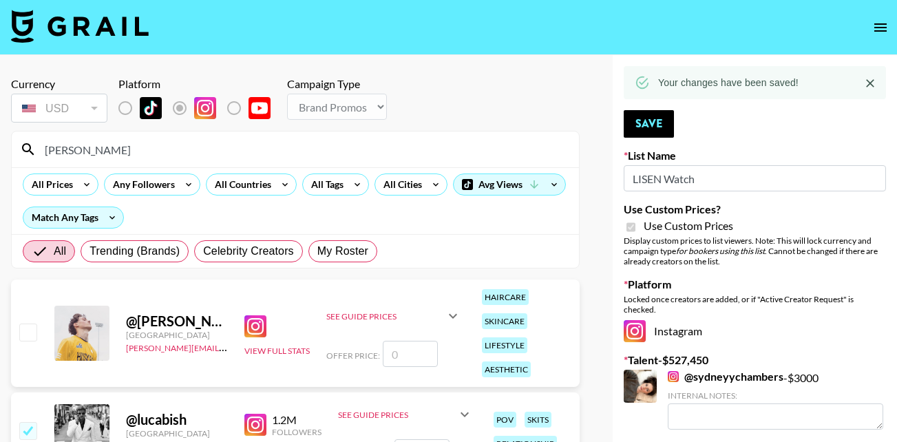
click at [83, 154] on input "luca" at bounding box center [303, 149] width 534 height 22
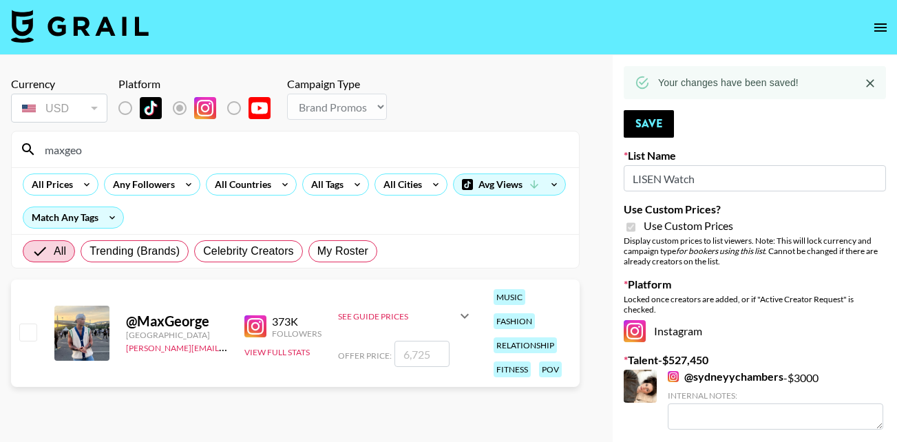
type input "maxgeo"
click at [30, 332] on input "checkbox" at bounding box center [27, 332] width 17 height 17
checkbox input "true"
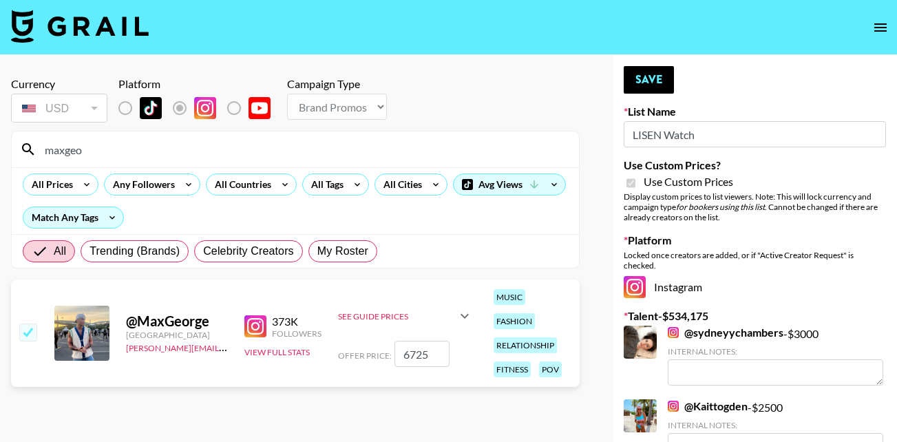
click at [441, 353] on input "6725" at bounding box center [421, 354] width 55 height 26
type input "5000"
click at [648, 81] on button "Save" at bounding box center [649, 80] width 50 height 28
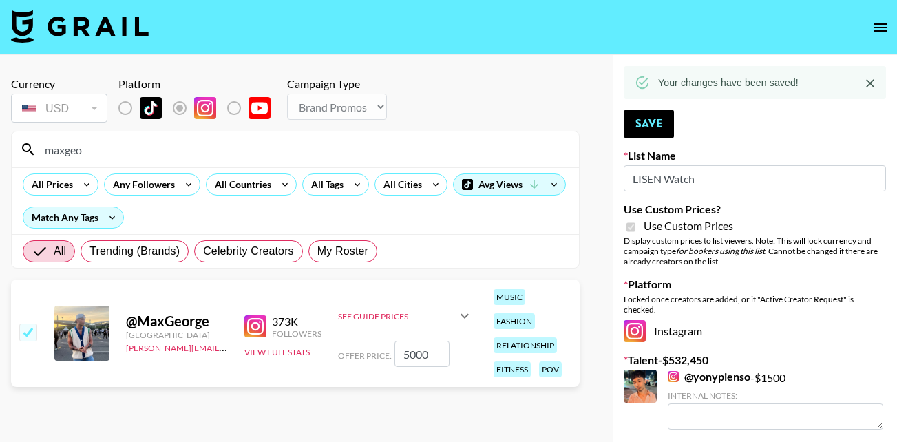
click at [91, 142] on input "maxgeo" at bounding box center [303, 149] width 534 height 22
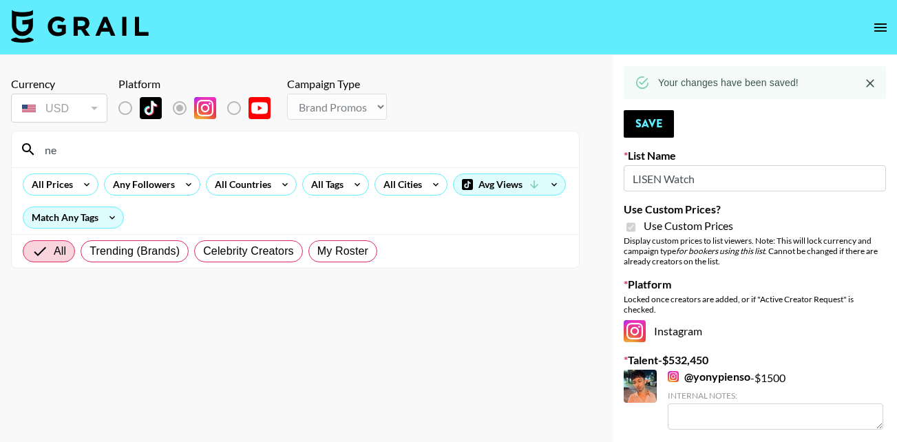
type input "n"
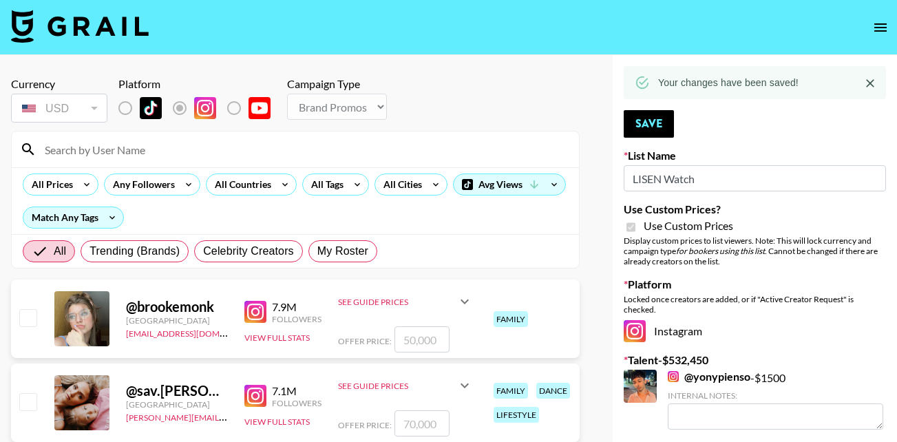
type input "n"
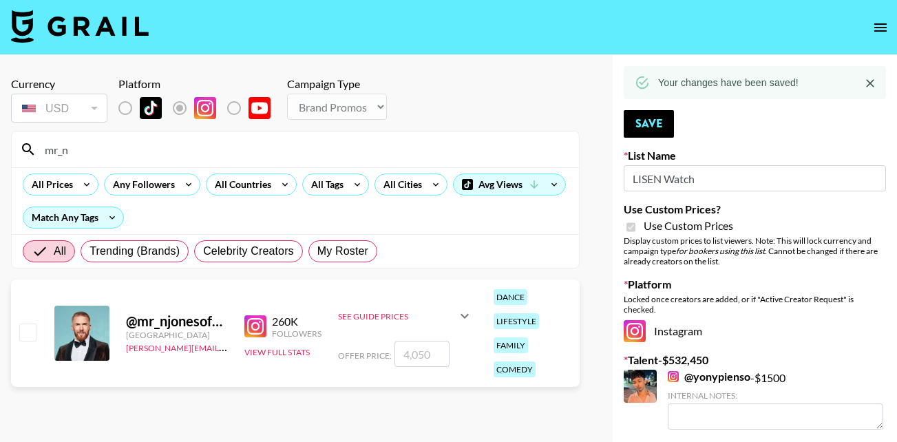
type input "mr_n"
click at [28, 332] on input "checkbox" at bounding box center [27, 332] width 17 height 17
checkbox input "true"
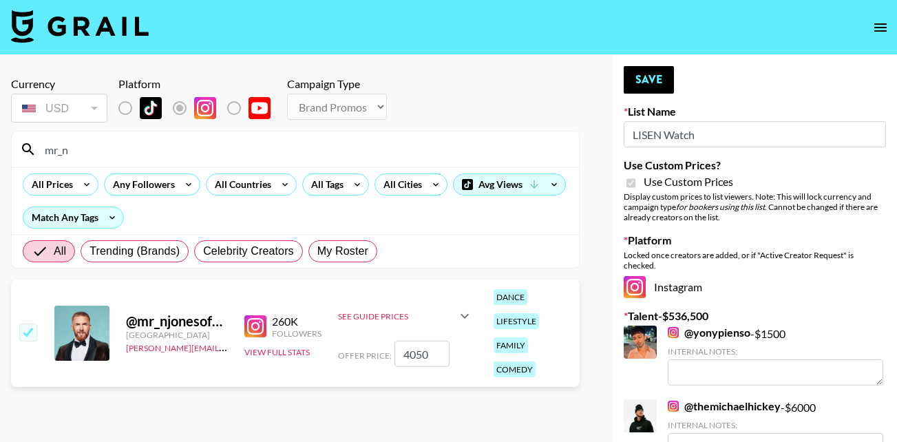
click at [430, 360] on input "4050" at bounding box center [421, 354] width 55 height 26
type input "4000"
click at [655, 70] on button "Save" at bounding box center [649, 80] width 50 height 28
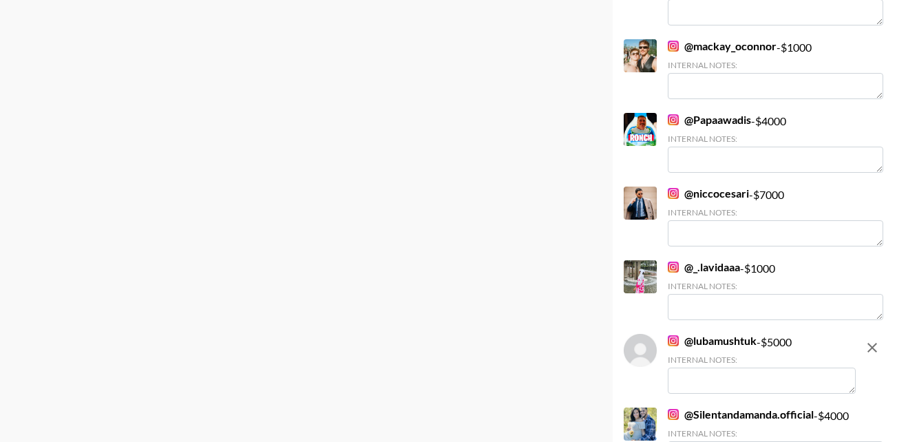
scroll to position [723, 0]
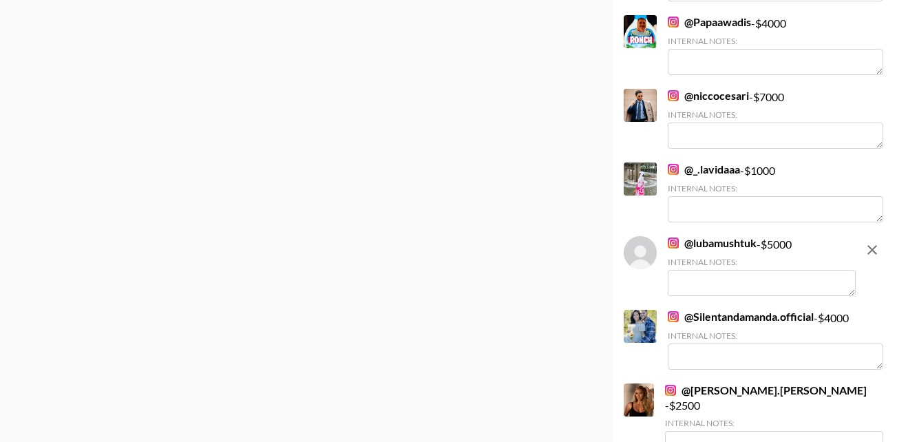
click at [714, 282] on textarea at bounding box center [762, 283] width 188 height 26
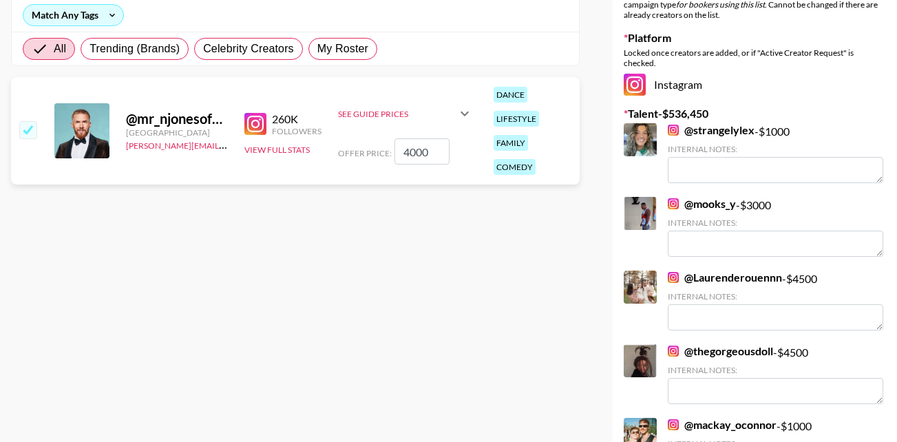
scroll to position [0, 0]
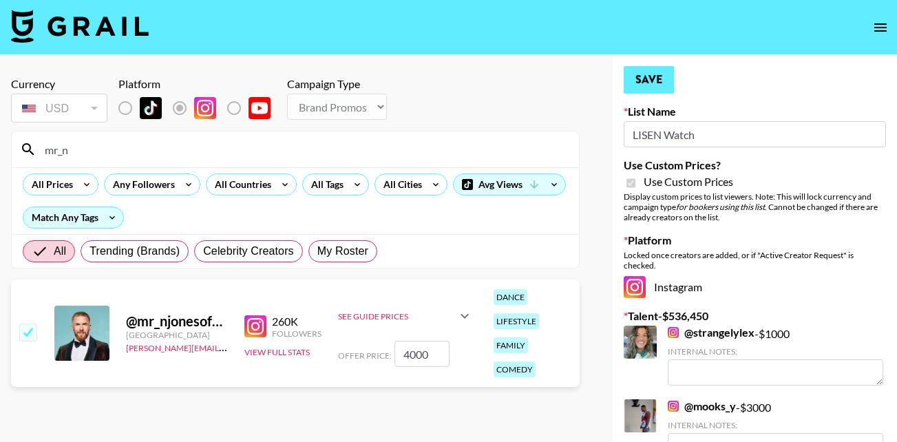
type textarea "Currently on BBC Strictly"
click at [657, 84] on button "Save" at bounding box center [649, 80] width 50 height 28
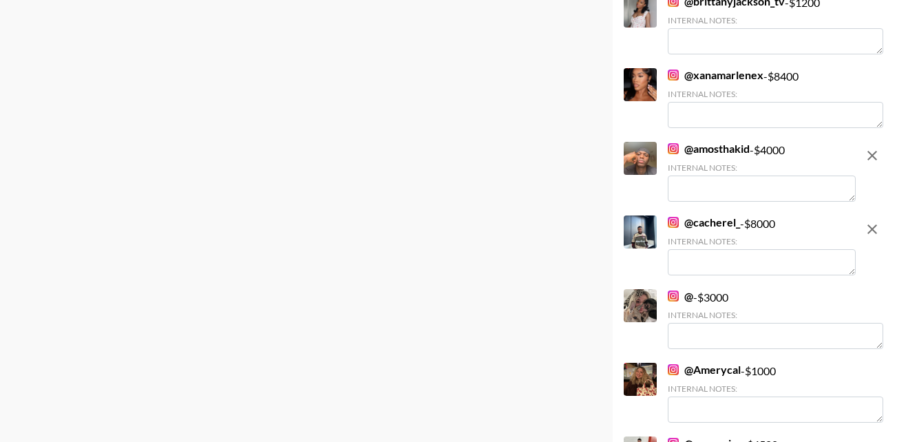
scroll to position [3877, 0]
click at [691, 248] on textarea at bounding box center [762, 261] width 188 height 26
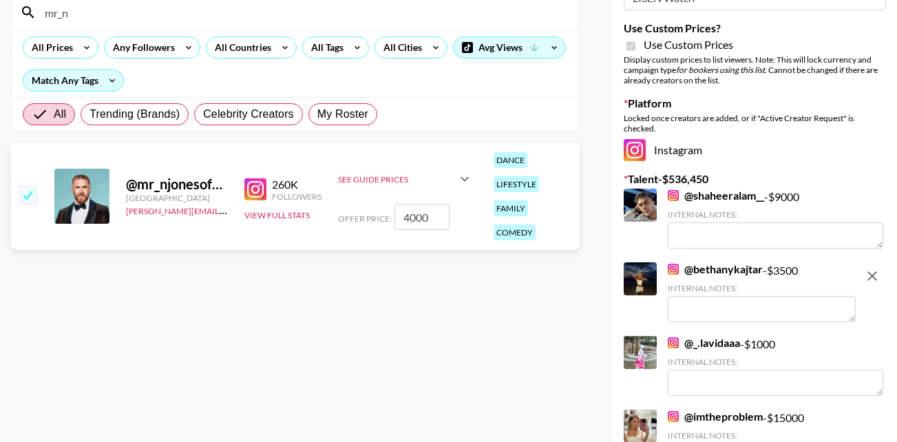
scroll to position [0, 0]
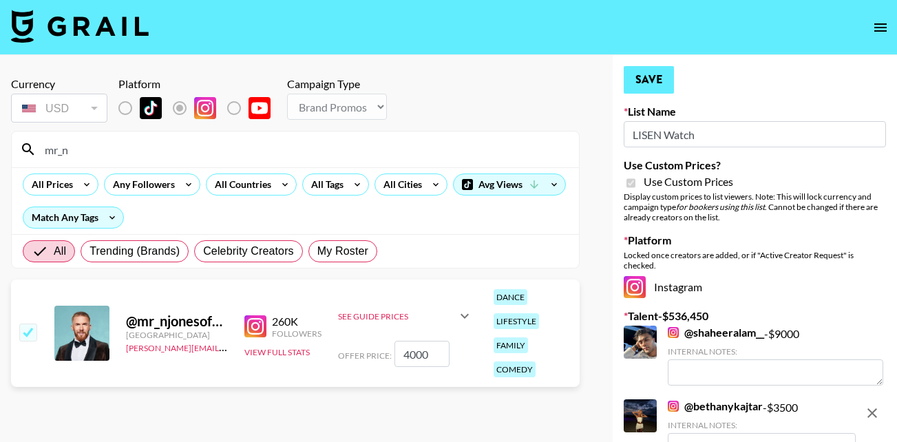
type textarea "Love Island winner"
click at [653, 74] on button "Save" at bounding box center [649, 80] width 50 height 28
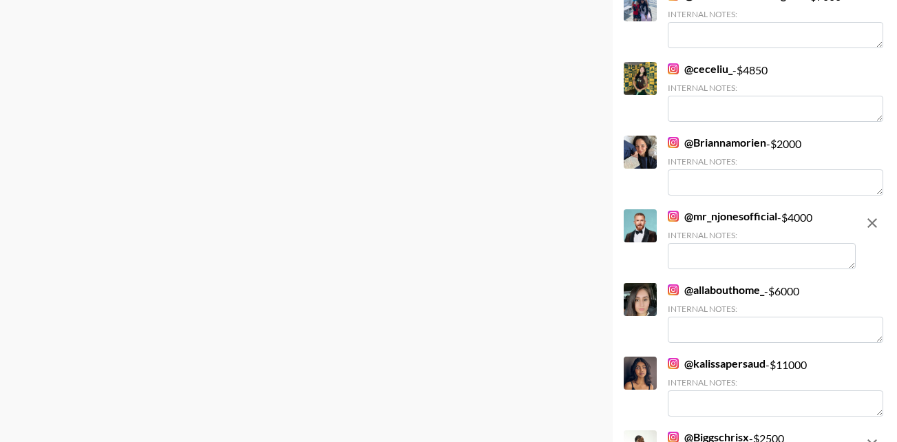
scroll to position [1114, 0]
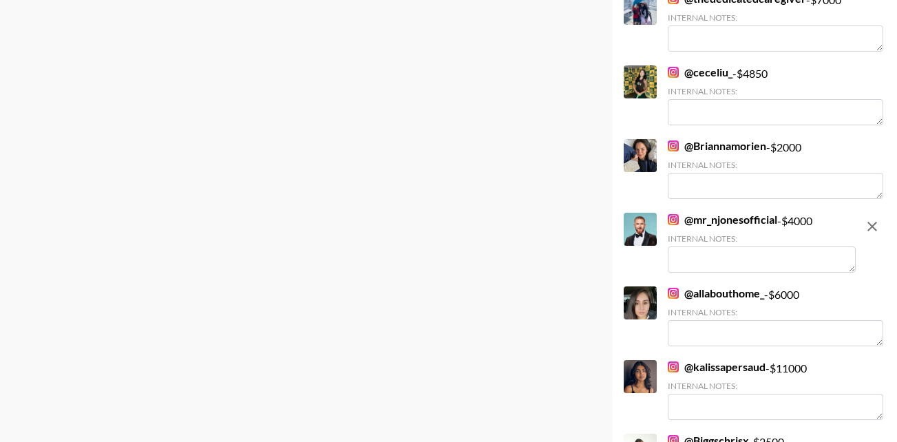
click at [732, 255] on textarea at bounding box center [762, 259] width 188 height 26
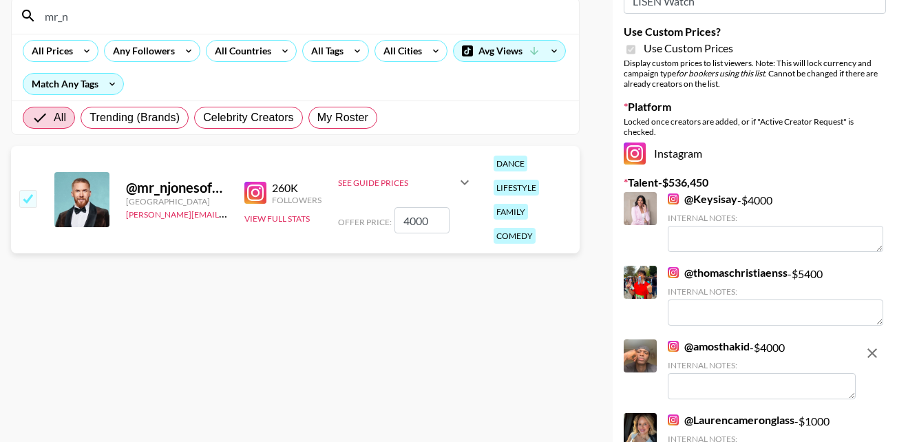
scroll to position [0, 0]
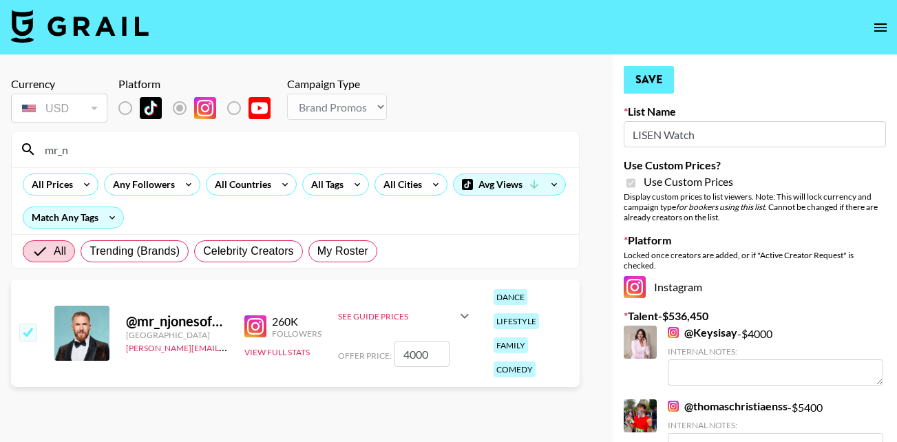
type textarea "currently on bbc strictly"
click at [653, 76] on button "Save" at bounding box center [649, 80] width 50 height 28
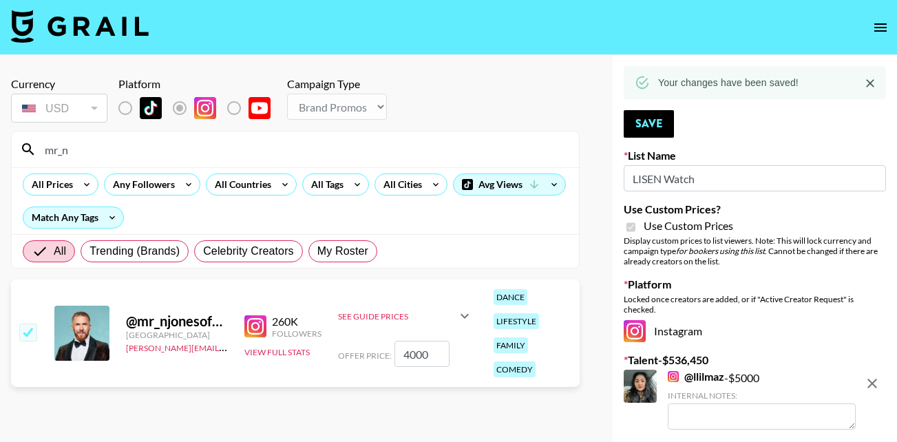
click at [87, 149] on input "mr_n" at bounding box center [303, 149] width 534 height 22
click at [73, 147] on input "mr_n" at bounding box center [303, 149] width 534 height 22
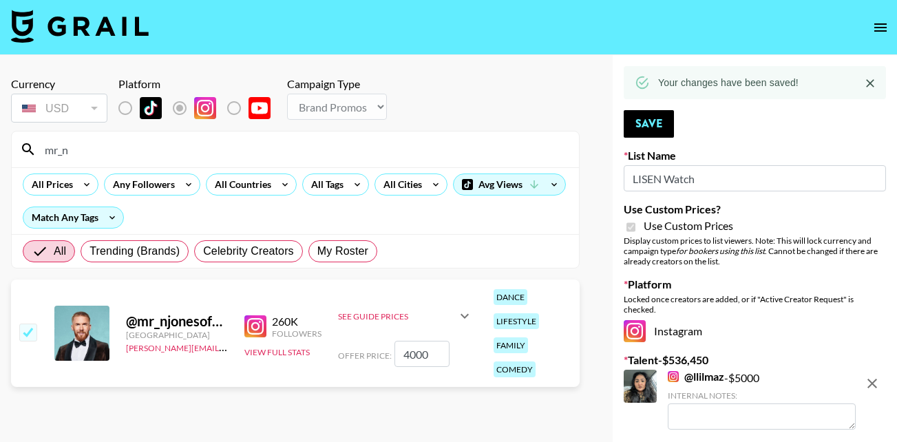
click at [73, 147] on input "mr_n" at bounding box center [303, 149] width 534 height 22
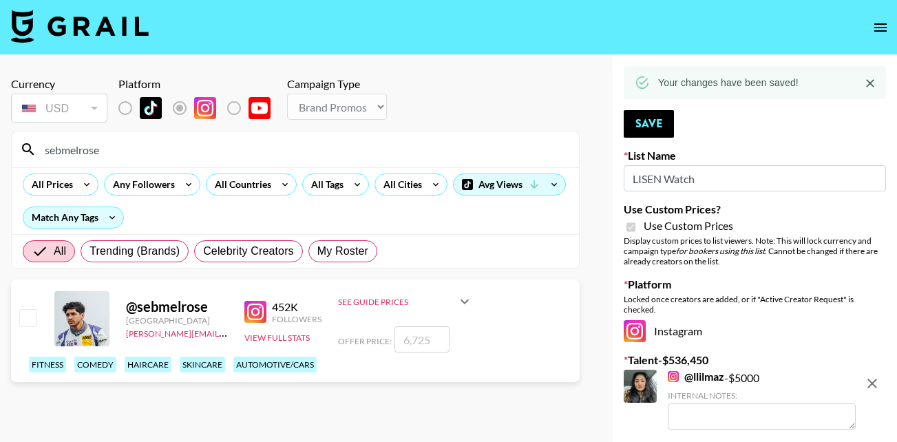
type input "sebmelrose"
click at [29, 321] on input "checkbox" at bounding box center [27, 317] width 17 height 17
checkbox input "true"
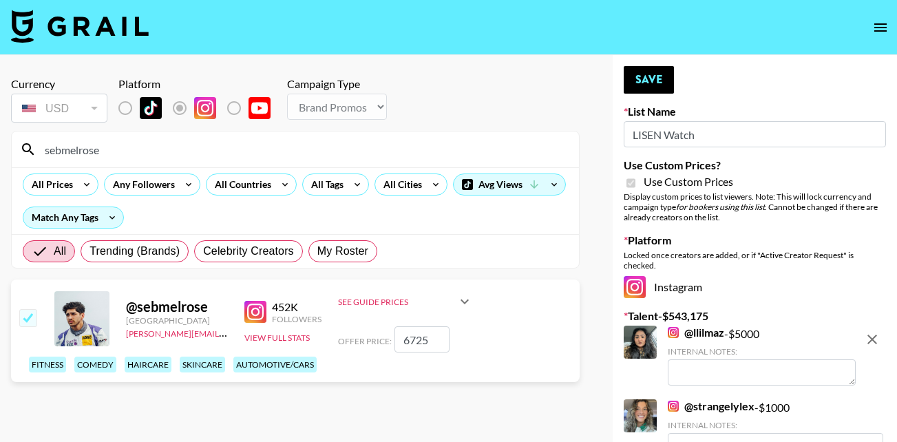
click at [435, 345] on input "6725" at bounding box center [421, 339] width 55 height 26
type input "4000"
click at [640, 74] on button "Save" at bounding box center [649, 80] width 50 height 28
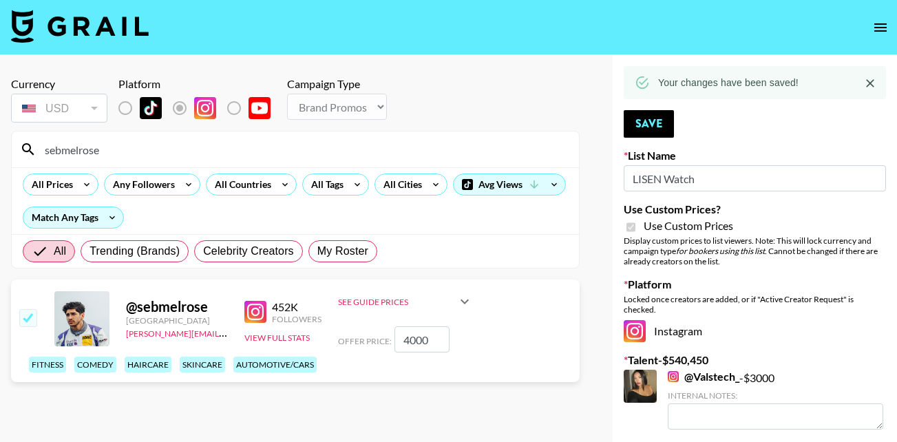
click at [109, 145] on input "sebmelrose" at bounding box center [303, 149] width 534 height 22
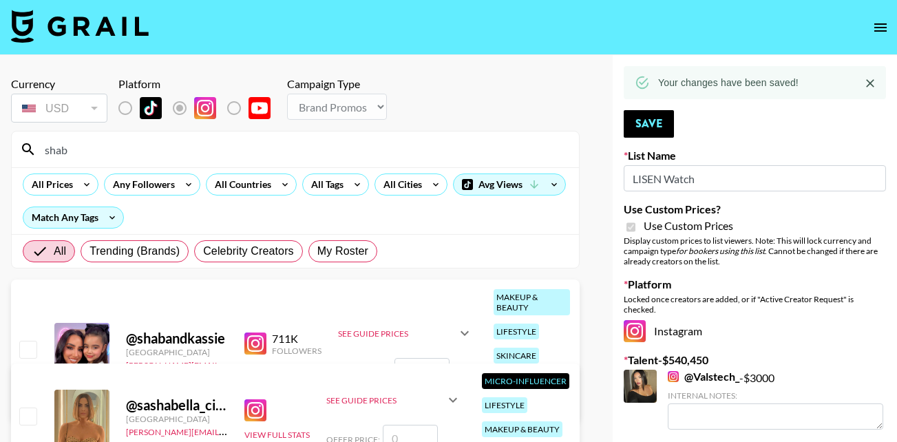
type input "shab"
click at [26, 351] on input "checkbox" at bounding box center [27, 349] width 17 height 17
checkbox input "true"
type input "10750"
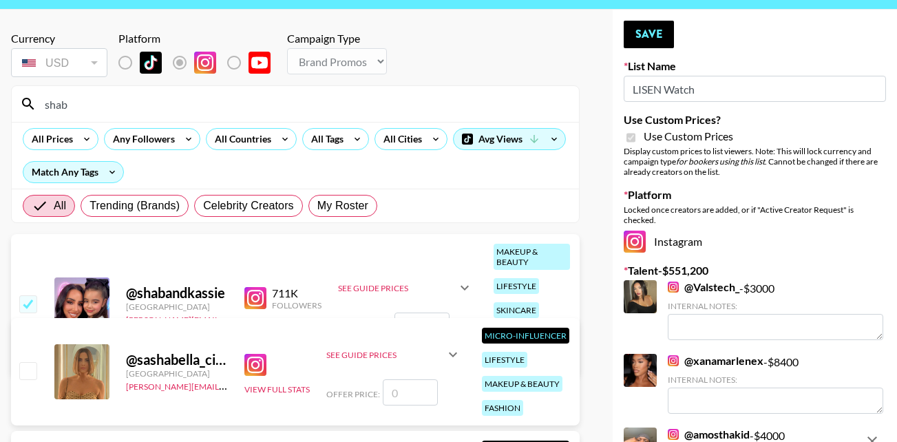
scroll to position [92, 0]
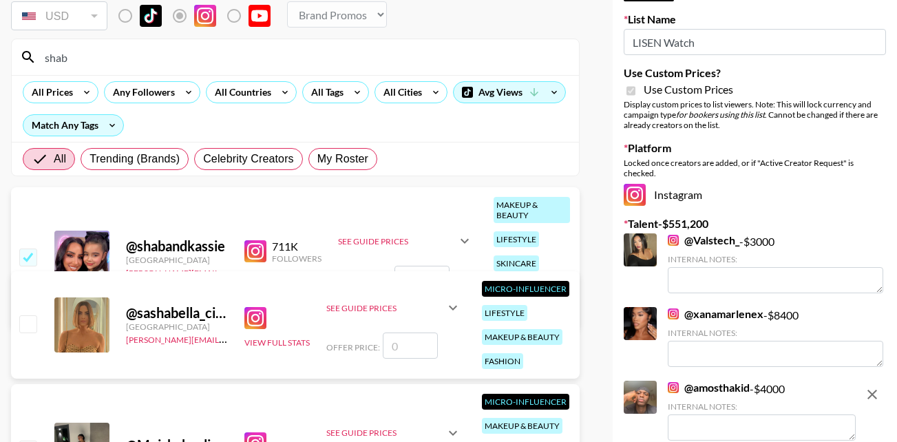
click at [87, 52] on input "shab" at bounding box center [303, 57] width 534 height 22
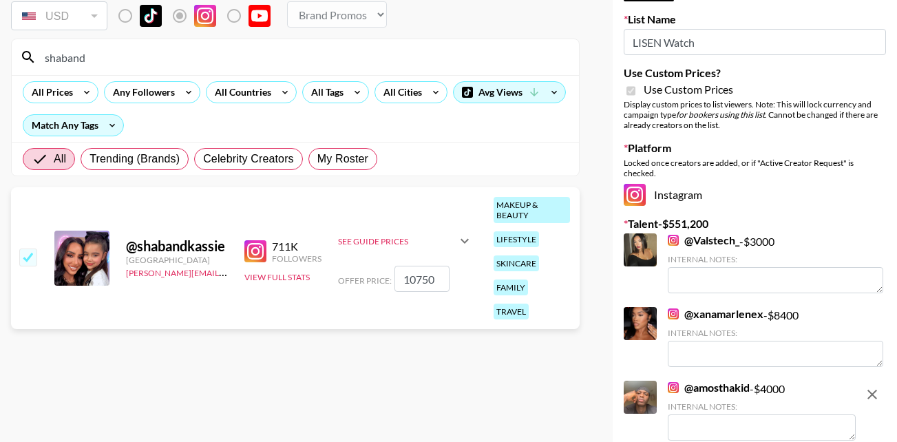
type input "shaband"
click at [440, 277] on input "10750" at bounding box center [421, 279] width 55 height 26
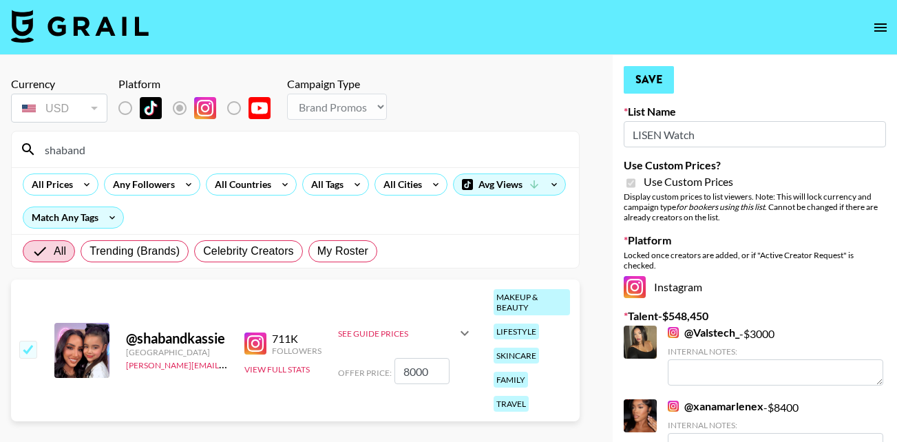
type input "8000"
click at [657, 78] on button "Save" at bounding box center [649, 80] width 50 height 28
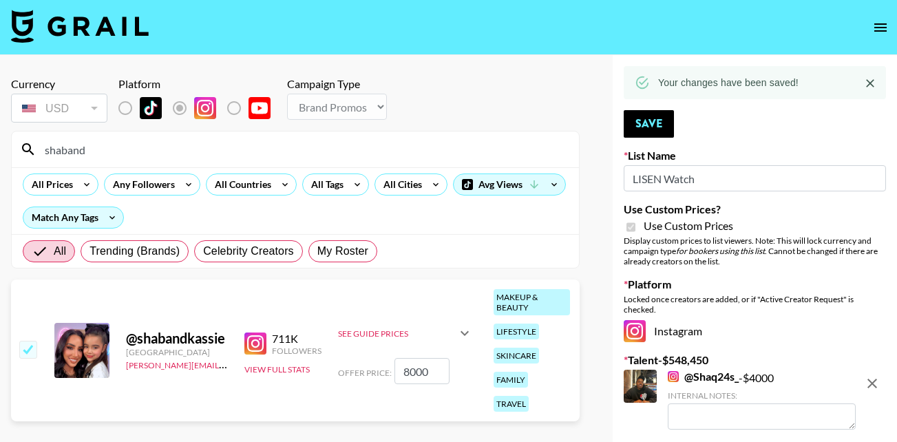
click at [107, 148] on input "shaband" at bounding box center [303, 149] width 534 height 22
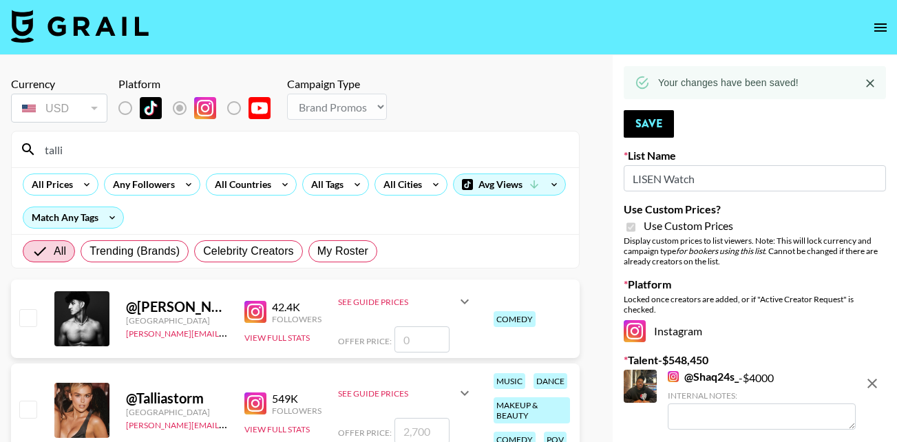
scroll to position [178, 0]
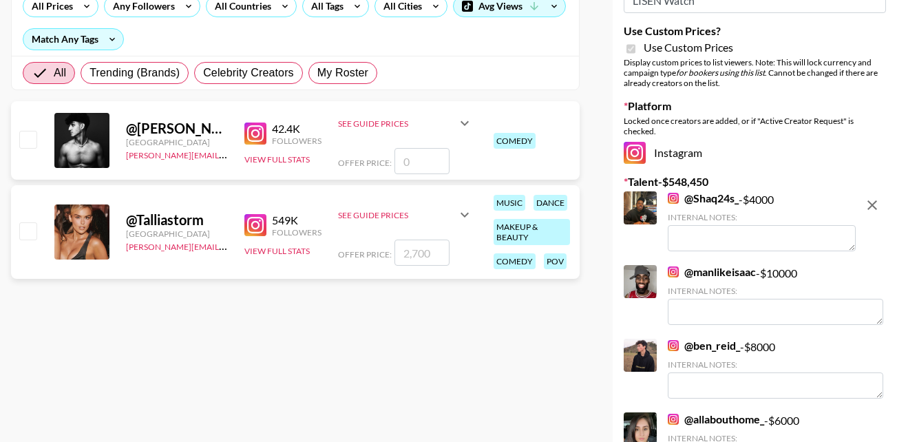
type input "talli"
click at [27, 232] on input "checkbox" at bounding box center [27, 230] width 17 height 17
checkbox input "true"
type input "2700"
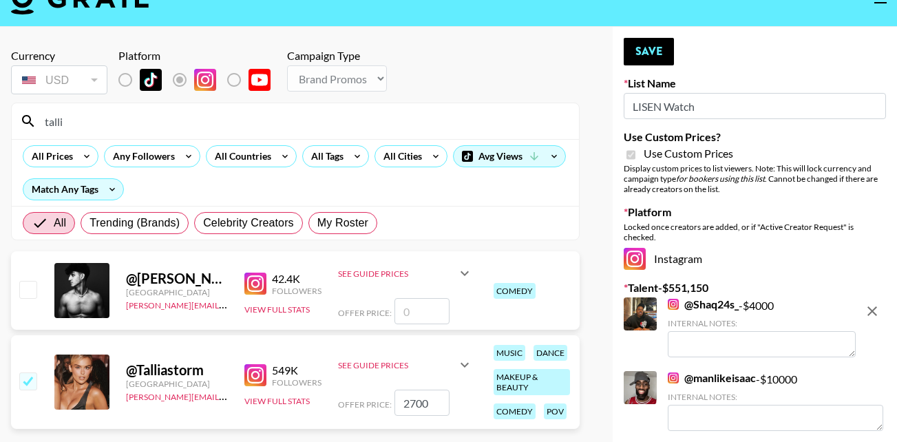
scroll to position [28, 0]
click at [642, 51] on button "Save" at bounding box center [649, 53] width 50 height 28
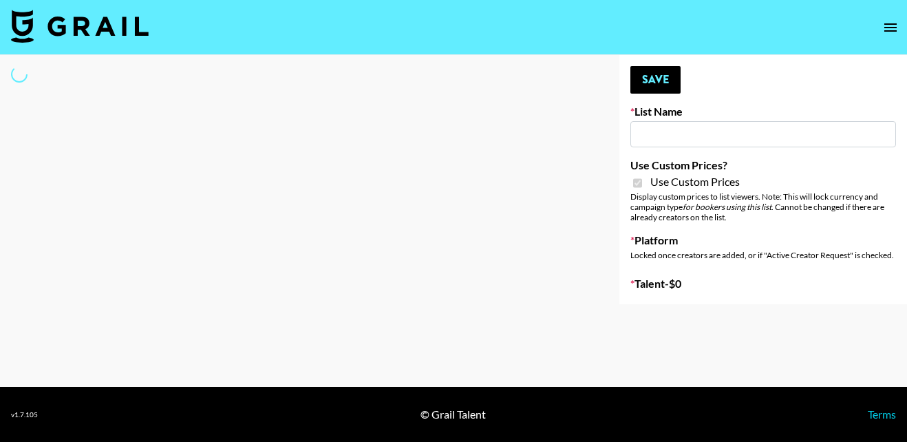
type input "Hetras"
checkbox input "true"
select select "Brand"
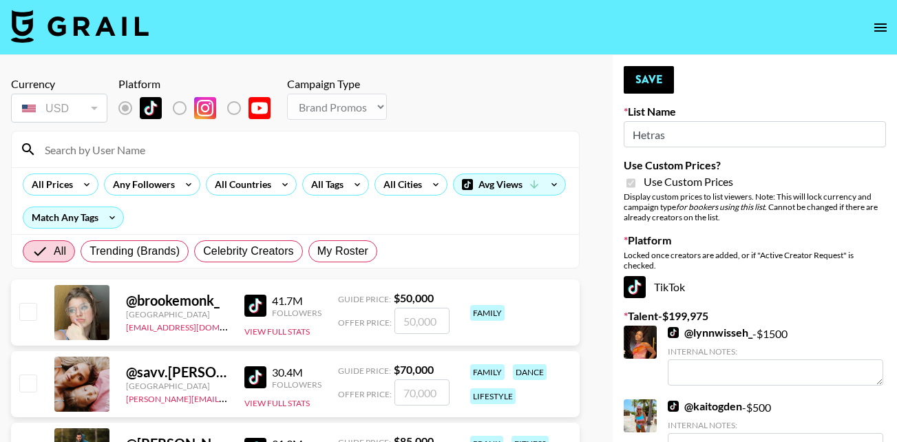
click at [112, 143] on input at bounding box center [303, 149] width 534 height 22
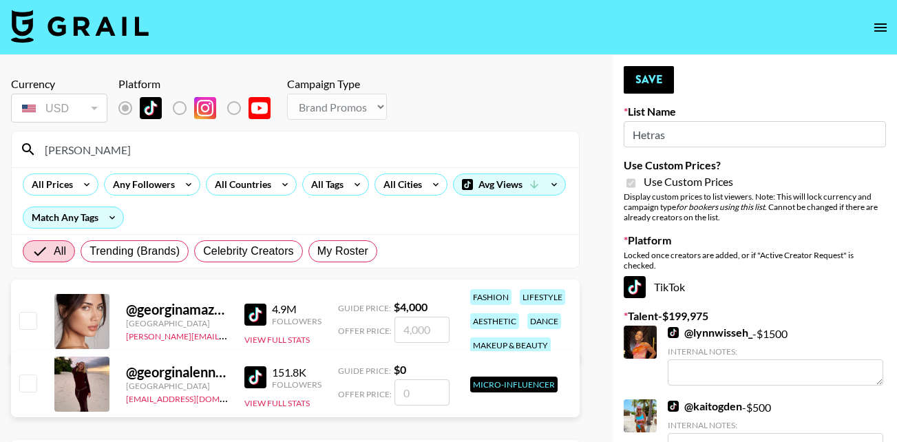
type input "georgina"
click at [23, 317] on input "checkbox" at bounding box center [27, 320] width 17 height 17
checkbox input "true"
type input "4000"
click at [659, 73] on button "Save" at bounding box center [649, 80] width 50 height 28
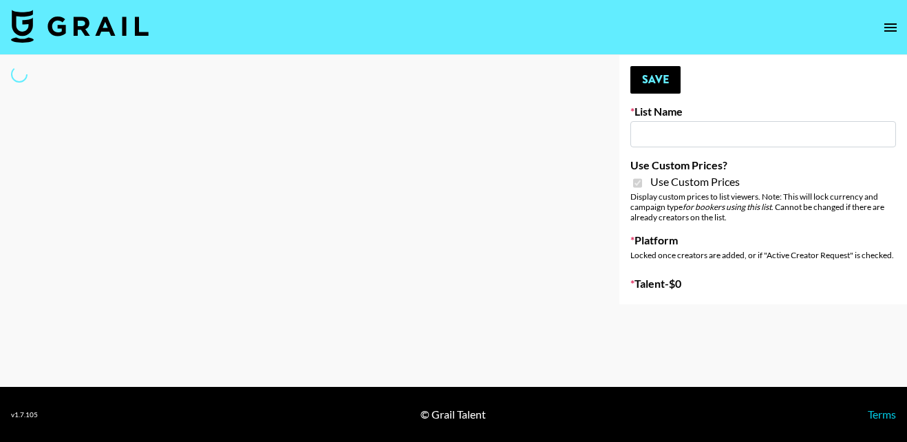
type input "StudyPaths"
checkbox input "true"
select select "Brand"
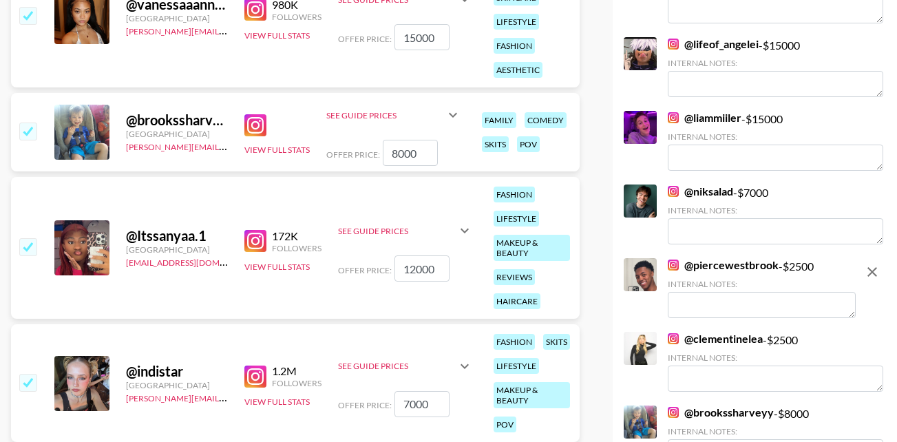
scroll to position [1359, 0]
